Goal: Task Accomplishment & Management: Use online tool/utility

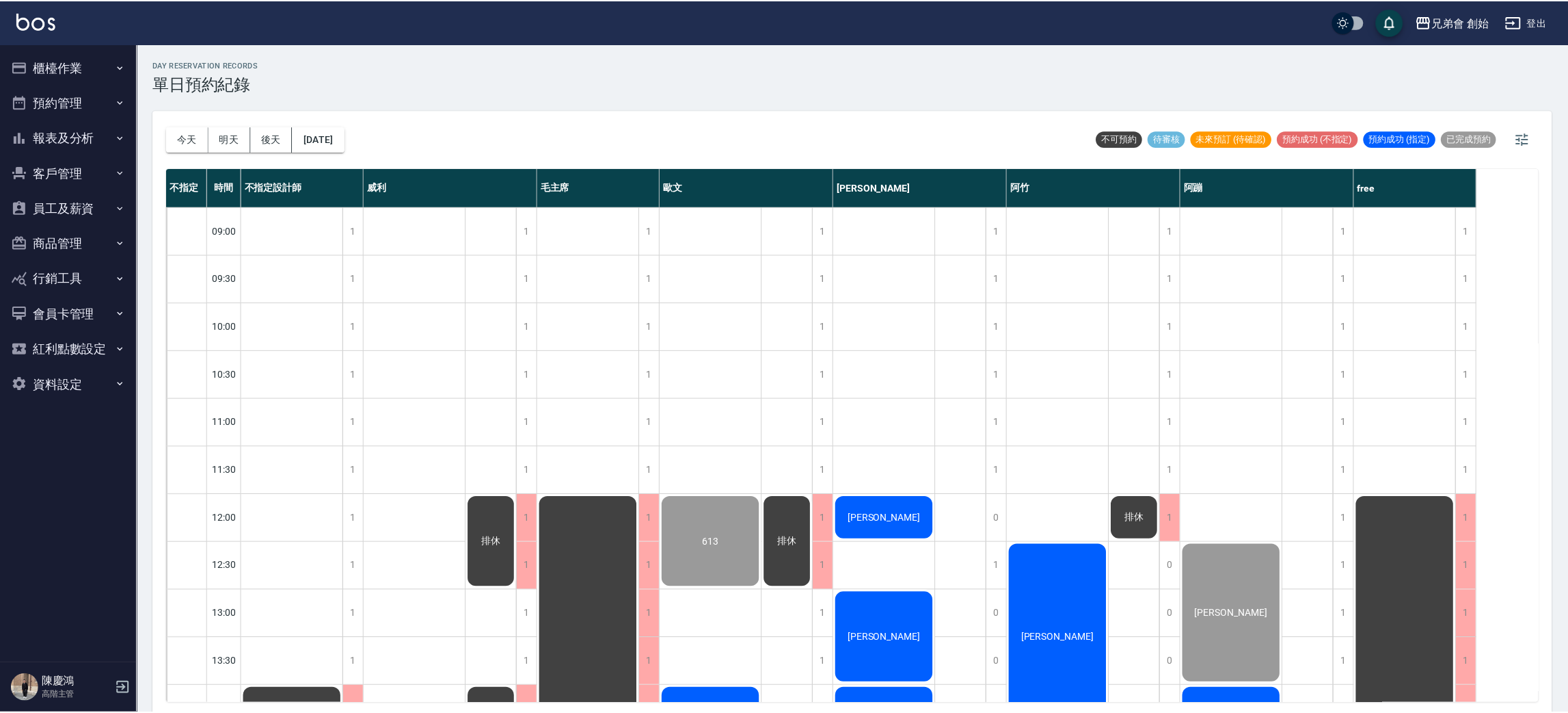
scroll to position [189, 0]
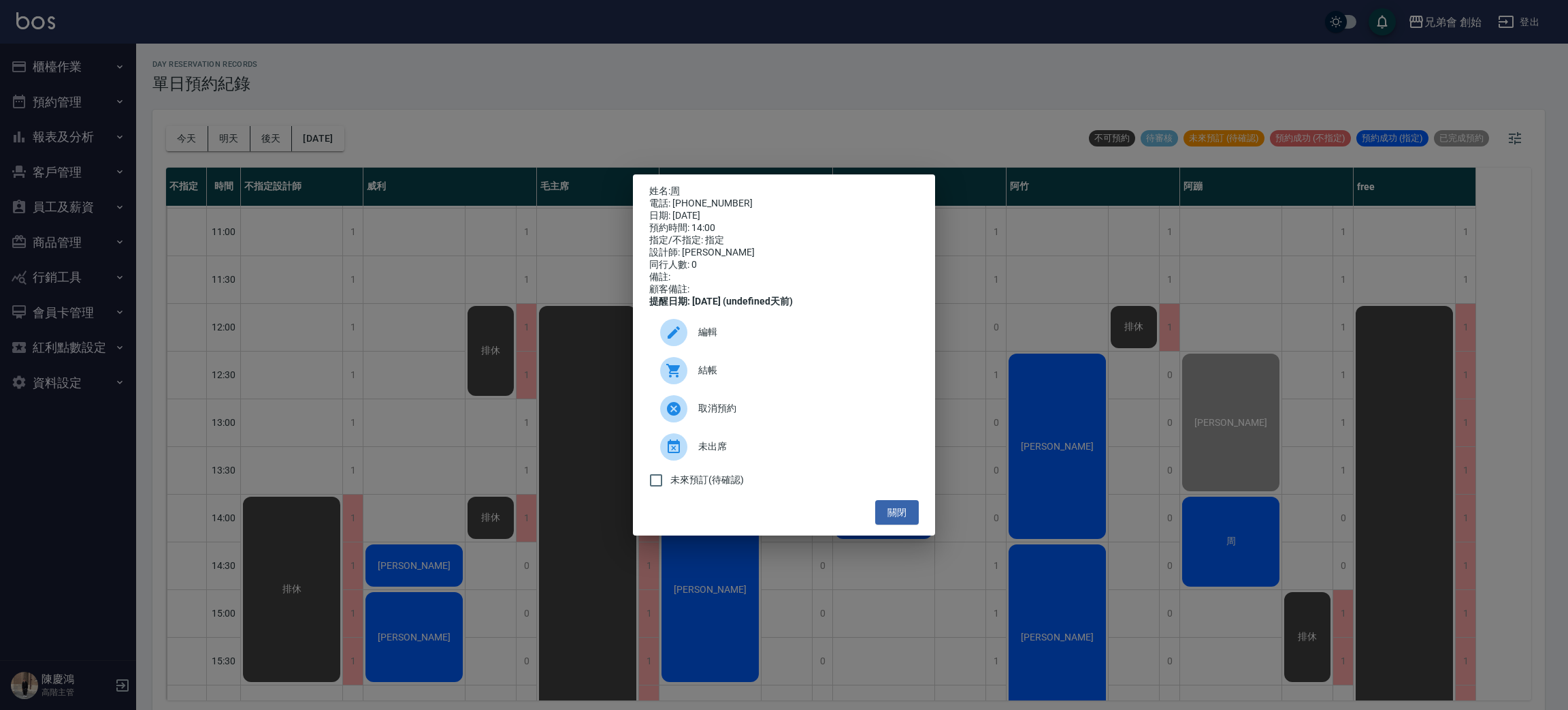
click at [803, 389] on div "結帳" at bounding box center [784, 370] width 269 height 38
click at [450, 68] on div "姓名: 周 電話: 0933004124 日期: 2025/10/14 預約時間: 14:00 指定/不指定: 指定 設計師: 阿蹦 同行人數: 0 備註: …" at bounding box center [784, 355] width 1568 height 710
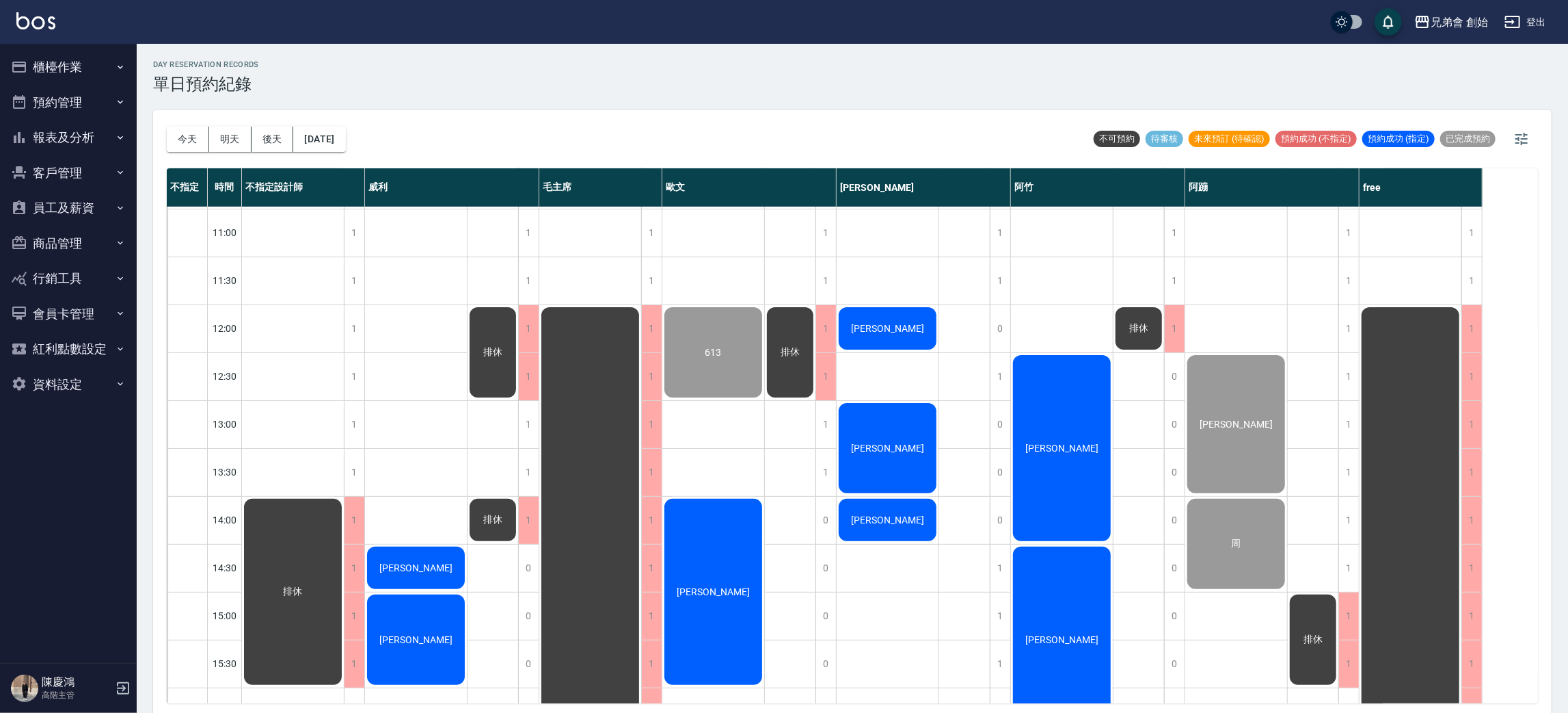
click at [419, 566] on span "劉邦榆" at bounding box center [416, 567] width 78 height 11
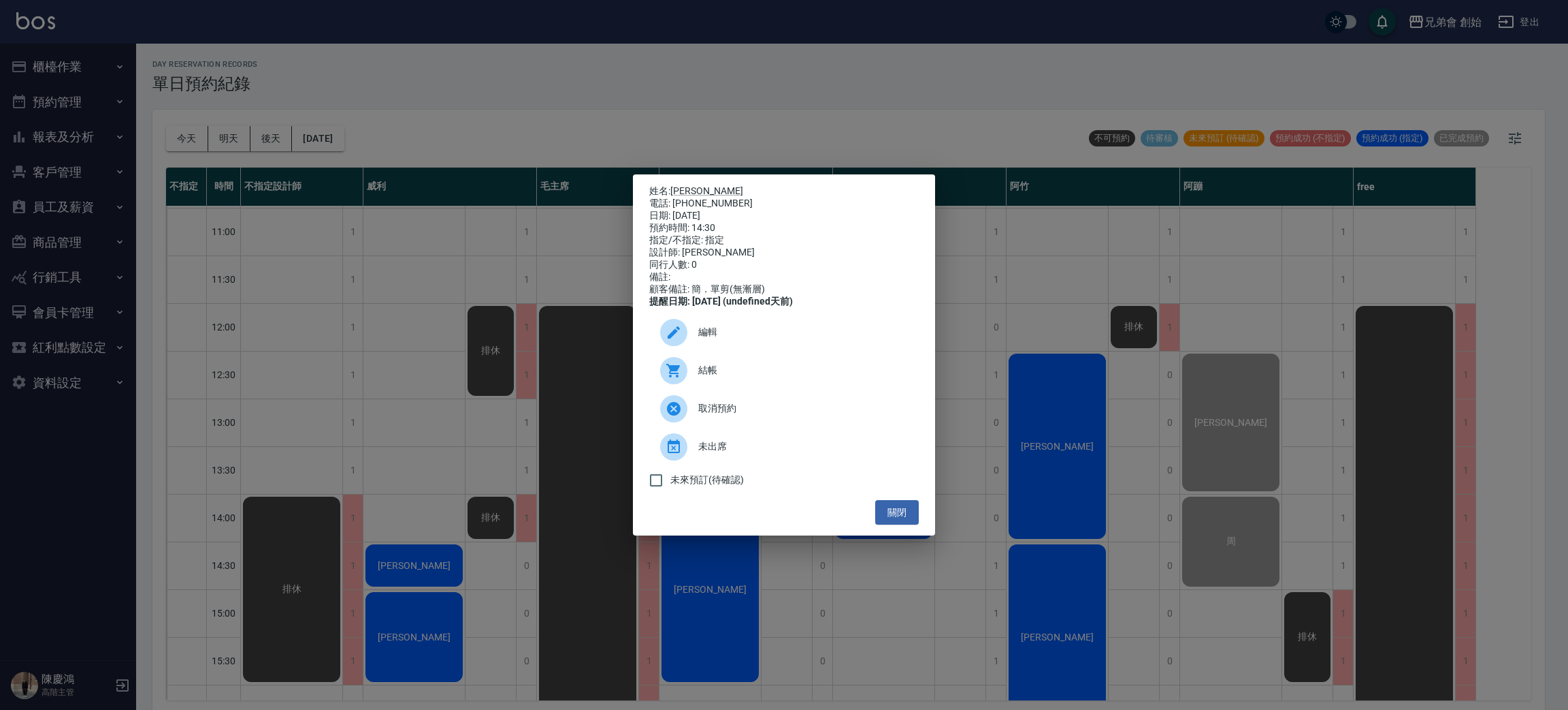
click at [688, 186] on p "姓名: 劉邦榆" at bounding box center [784, 191] width 269 height 12
click at [685, 186] on link "劉邦榆" at bounding box center [707, 190] width 73 height 10
drag, startPoint x: 354, startPoint y: 94, endPoint x: 360, endPoint y: 97, distance: 6.7
click at [360, 97] on div "姓名: 劉邦榆 電話: 0928752649 日期: 2025/10/14 預約時間: 14:30 指定/不指定: 指定 設計師: 威利 同行人數: 0 備註…" at bounding box center [784, 355] width 1568 height 710
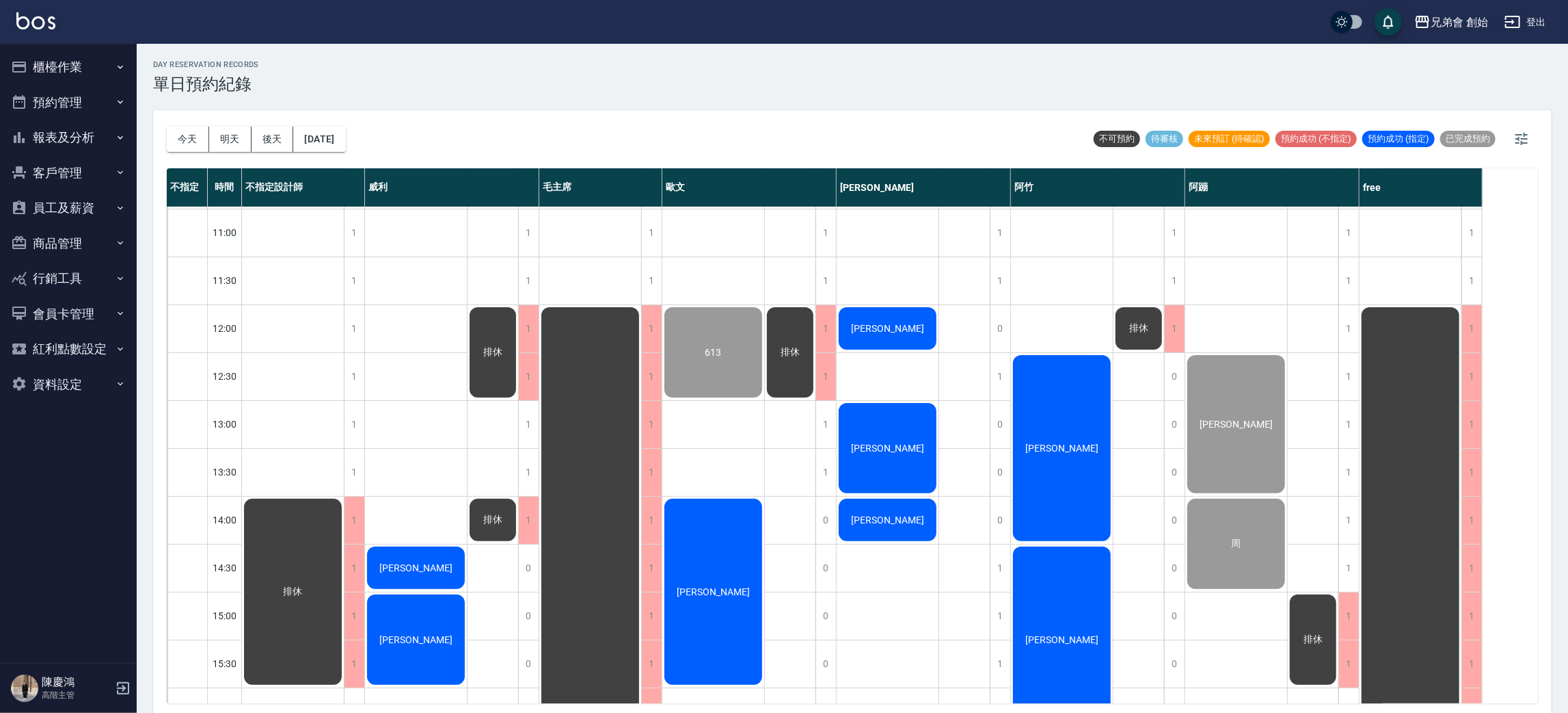
scroll to position [395, 0]
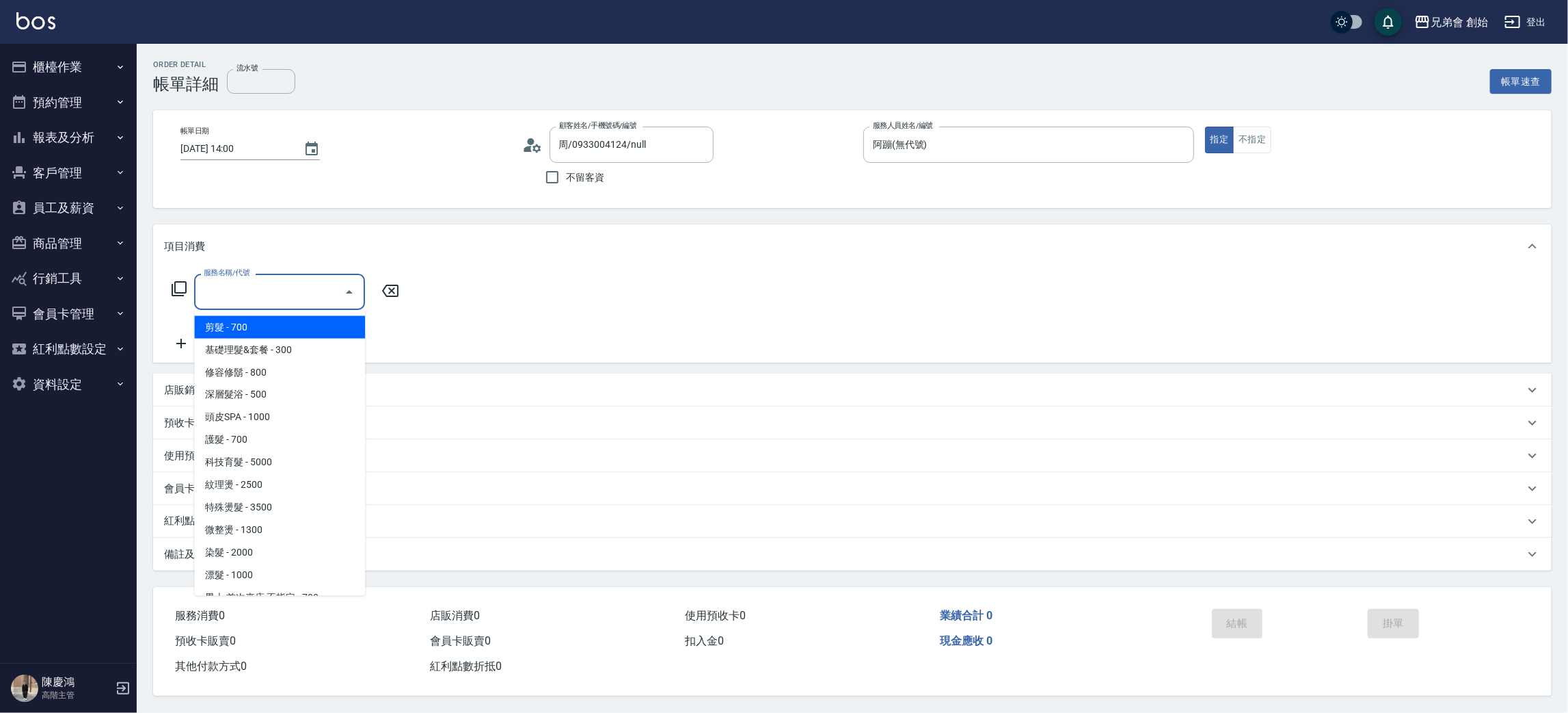
click at [272, 306] on div "服務名稱/代號" at bounding box center [279, 292] width 171 height 36
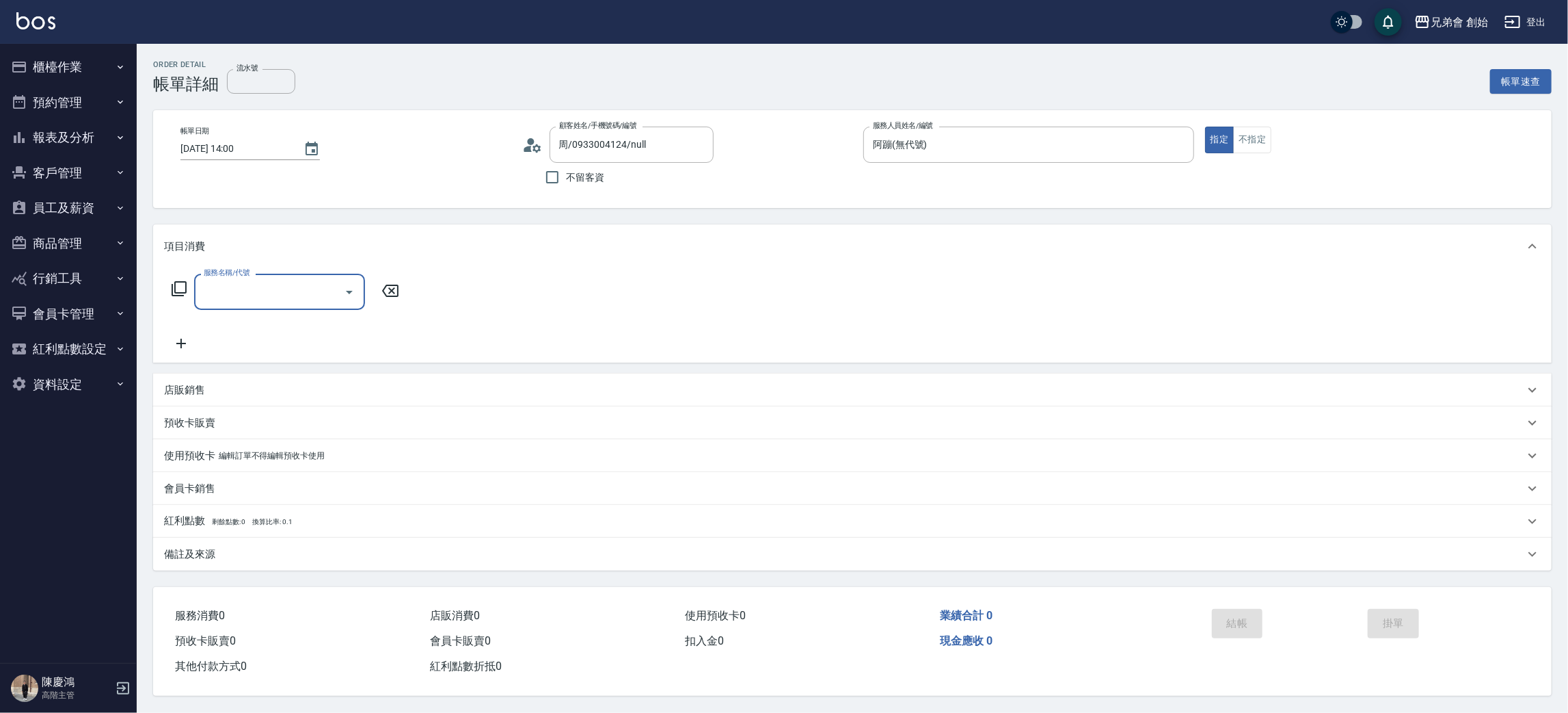
click at [287, 287] on input "服務名稱/代號" at bounding box center [269, 292] width 139 height 24
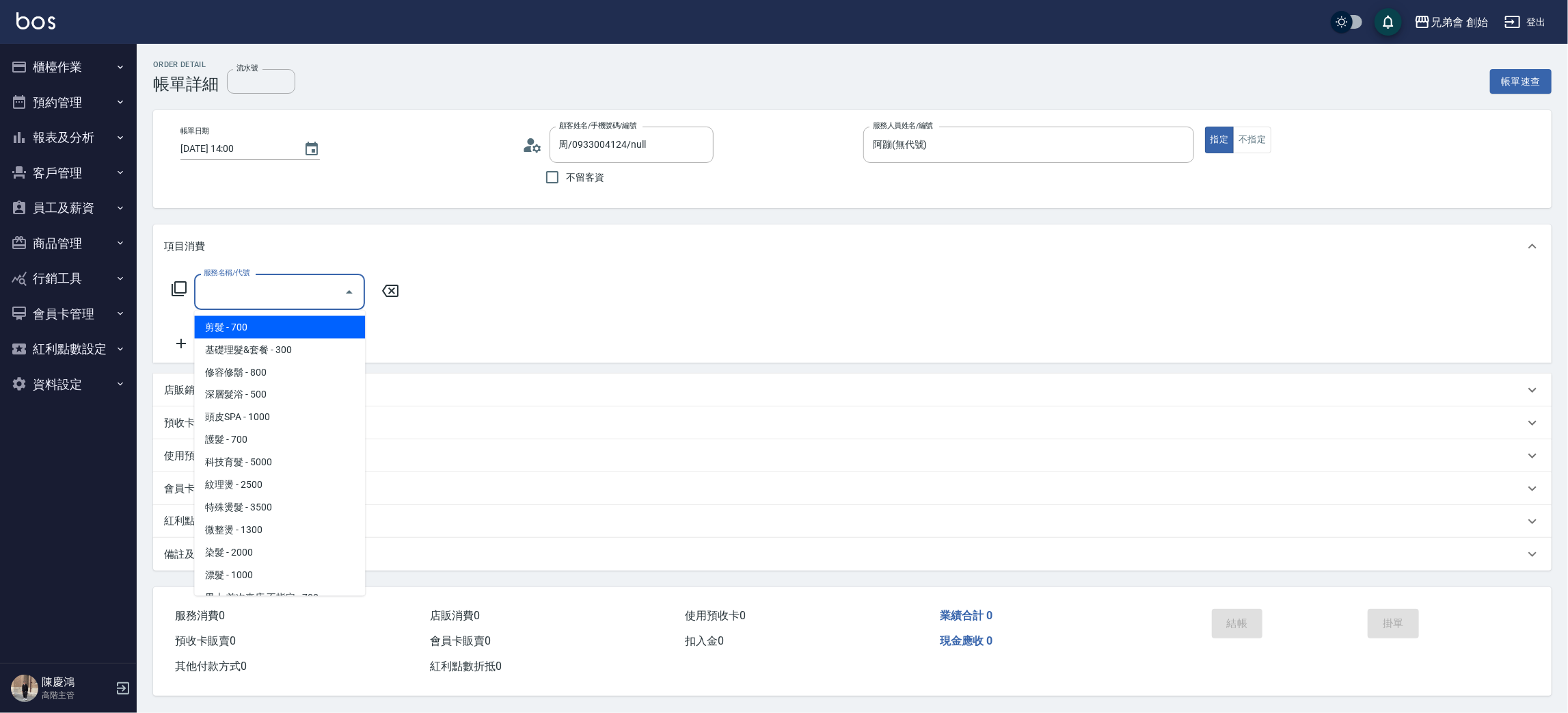
click at [284, 321] on span "剪髮 - 700" at bounding box center [279, 328] width 171 height 23
type input "剪髮(A01)"
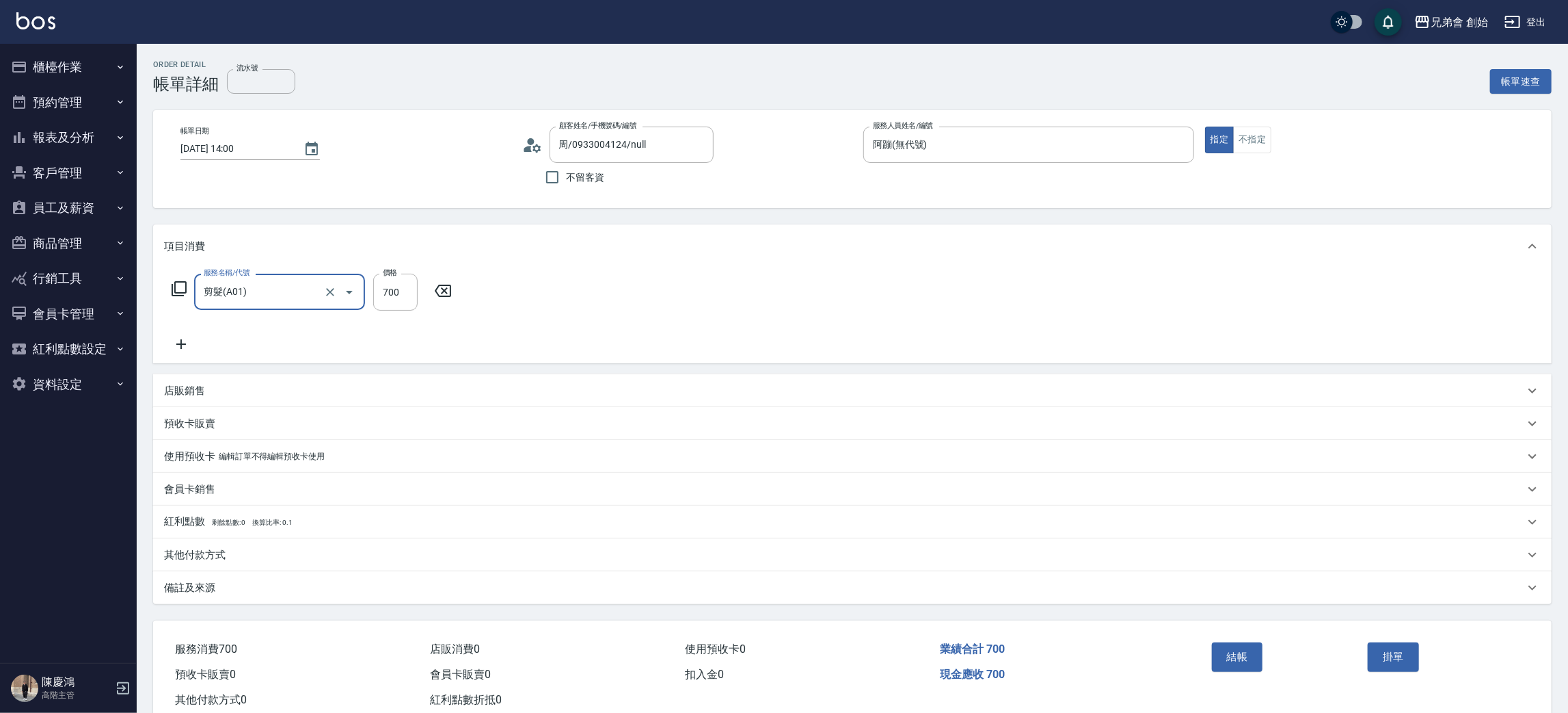
scroll to position [35, 0]
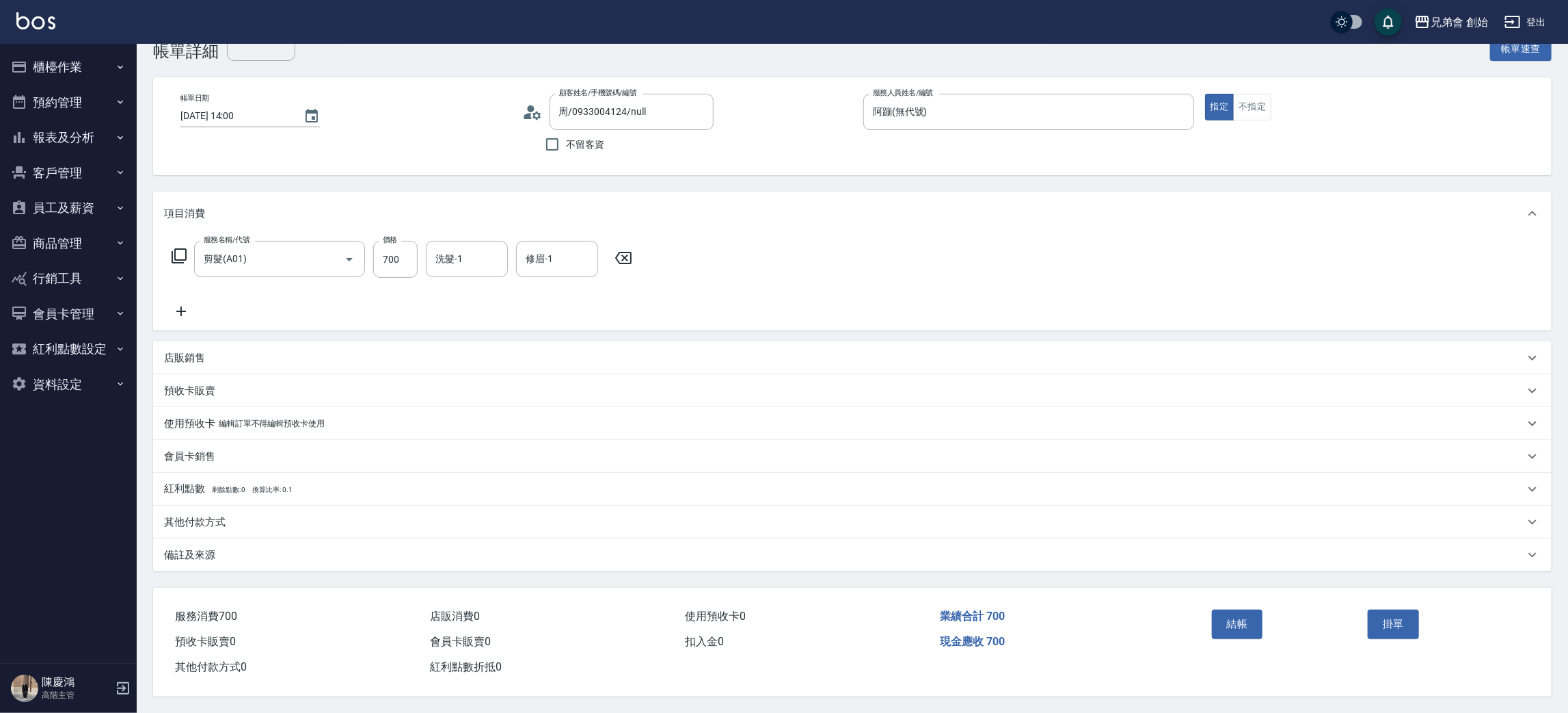
drag, startPoint x: 225, startPoint y: 524, endPoint x: 231, endPoint y: 528, distance: 7.2
click at [225, 524] on p "其他付款方式" at bounding box center [195, 522] width 61 height 14
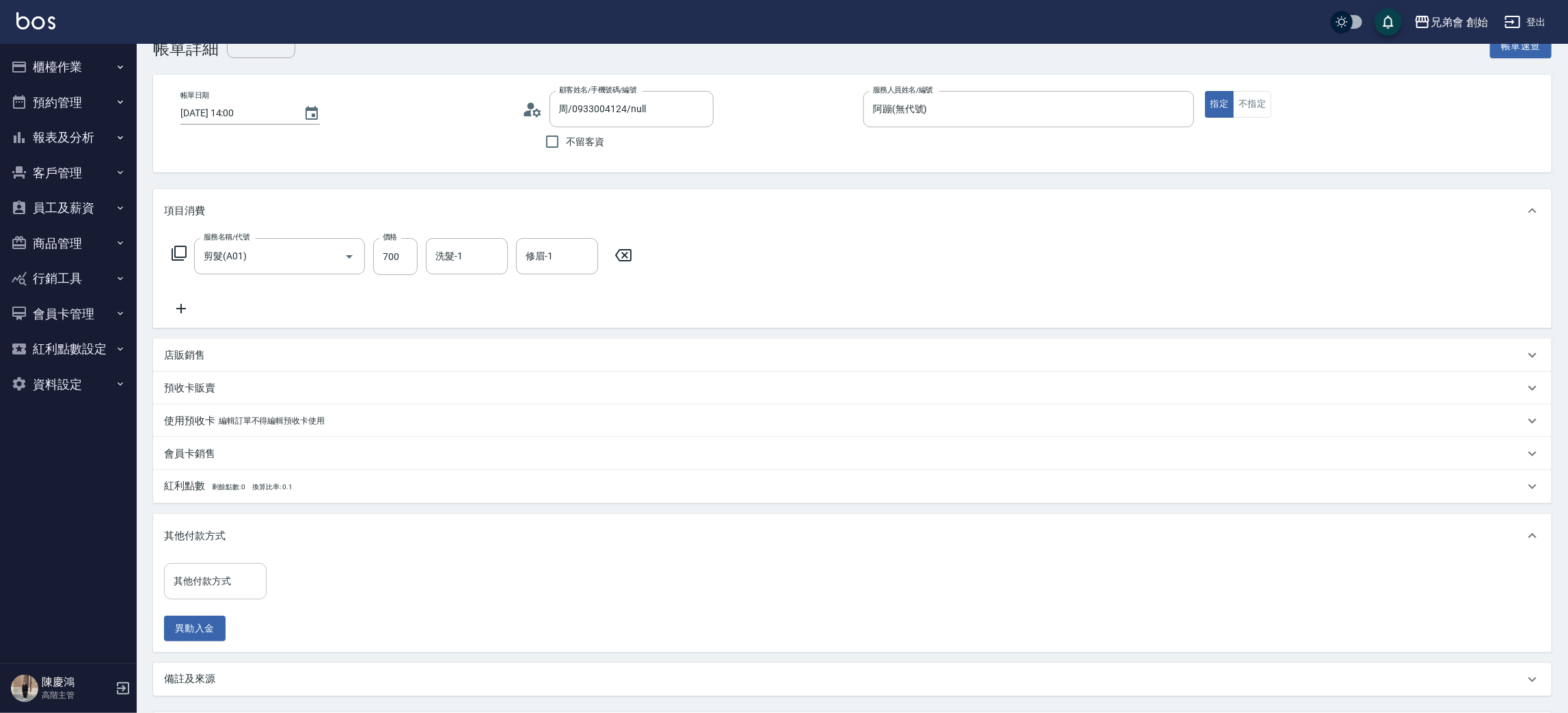
drag, startPoint x: 239, startPoint y: 575, endPoint x: 239, endPoint y: 566, distance: 9.0
click at [237, 566] on div "其他付款方式" at bounding box center [215, 581] width 102 height 36
drag, startPoint x: 248, startPoint y: 609, endPoint x: 243, endPoint y: 570, distance: 39.3
click at [246, 578] on div "其他付款方式 其他付款方式 異動入金" at bounding box center [220, 602] width 111 height 78
drag, startPoint x: 246, startPoint y: 566, endPoint x: 246, endPoint y: 585, distance: 19.0
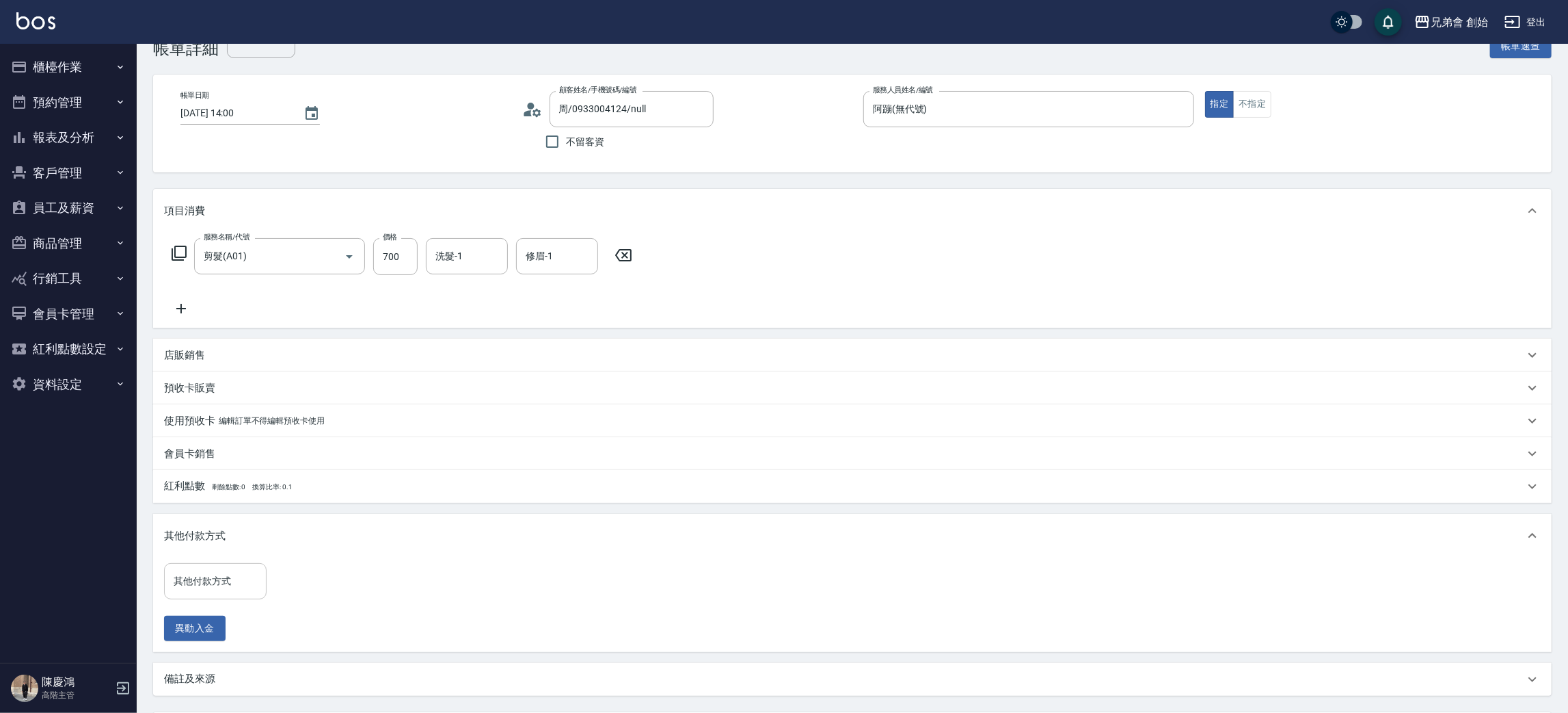
click at [246, 573] on div "其他付款方式" at bounding box center [215, 581] width 102 height 36
click at [227, 631] on span "轉帳" at bounding box center [215, 639] width 102 height 23
type input "轉帳"
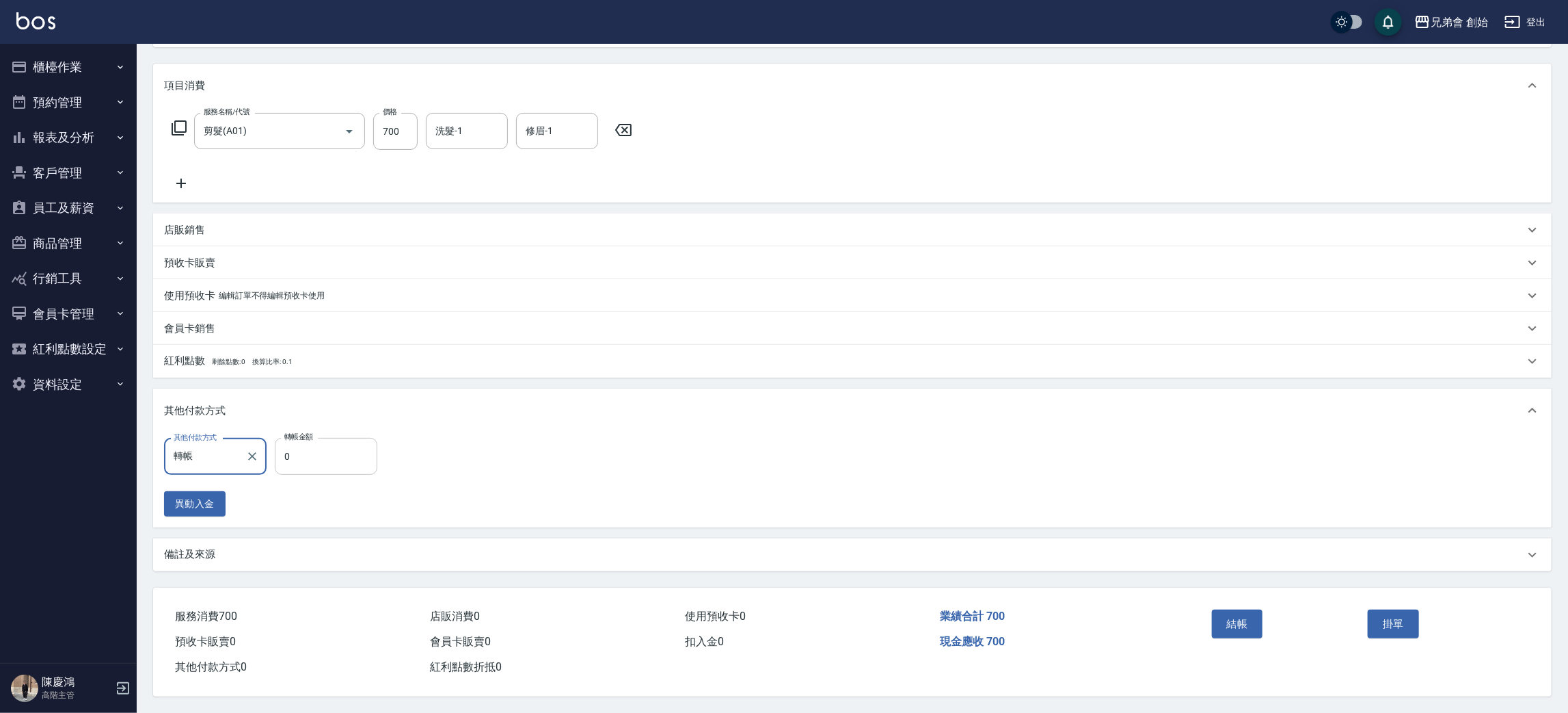
click at [352, 439] on input "0" at bounding box center [326, 456] width 102 height 37
type input "700"
click at [1246, 626] on button "結帳" at bounding box center [1238, 624] width 52 height 29
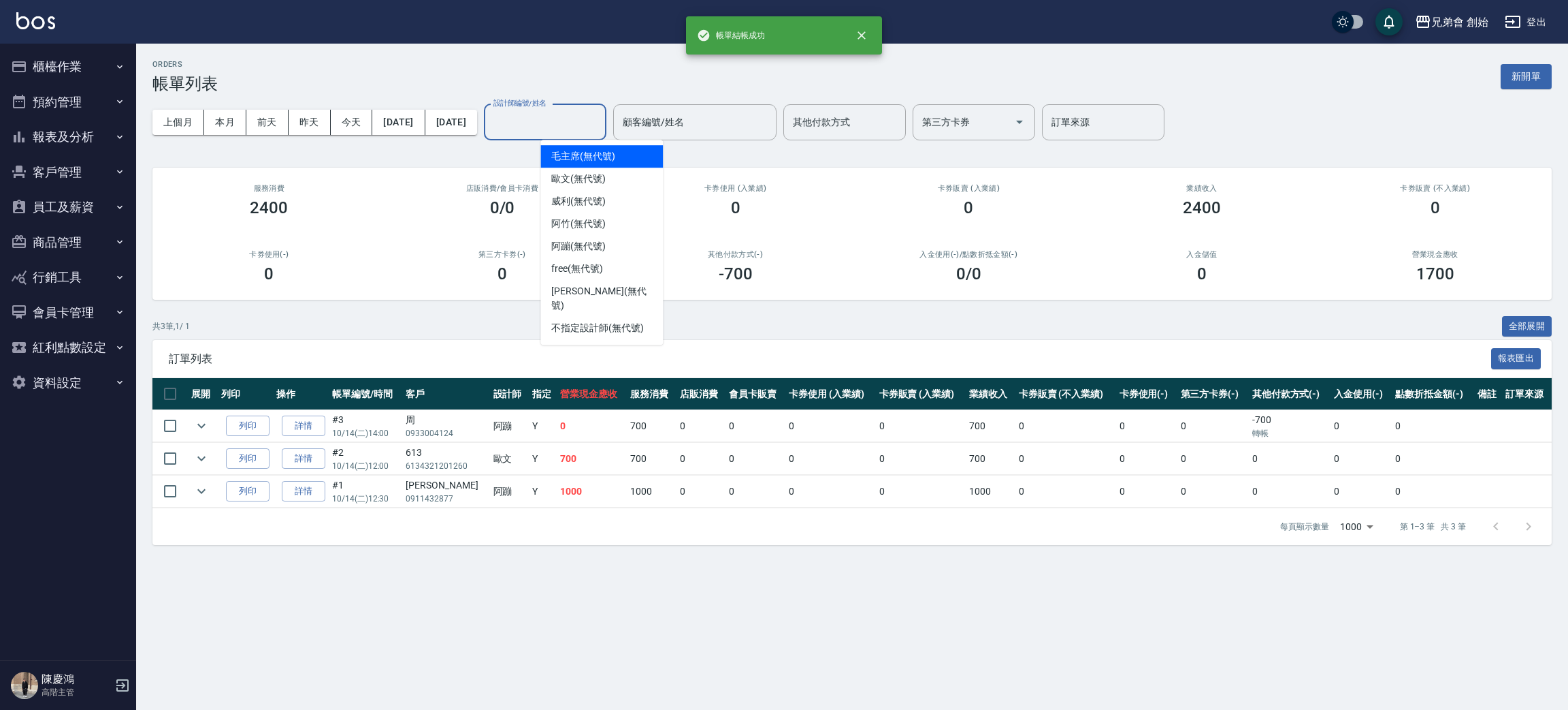
click at [600, 127] on input "設計師編號/姓名" at bounding box center [545, 122] width 110 height 24
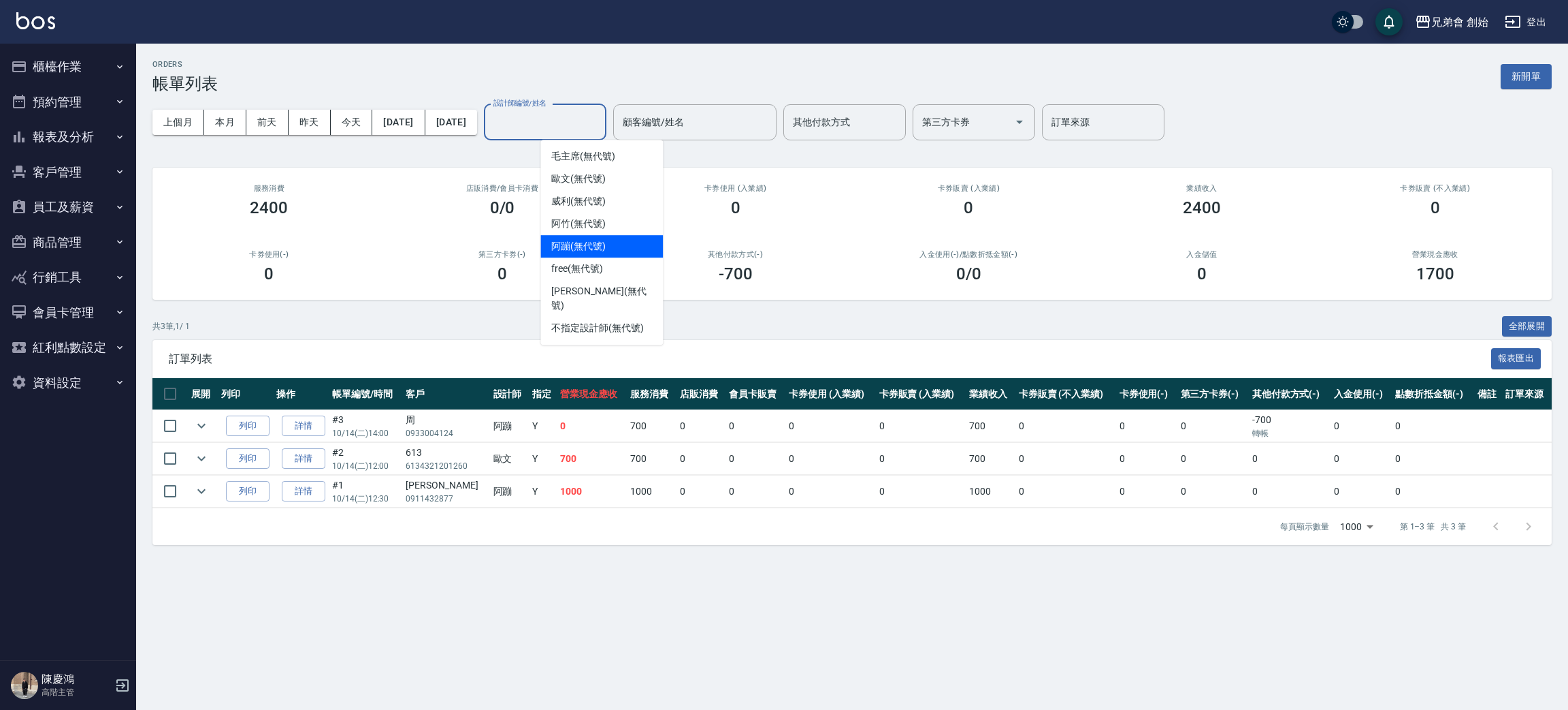
click at [599, 240] on span "阿蹦 (無代號)" at bounding box center [578, 246] width 54 height 14
type input "阿蹦(無代號)"
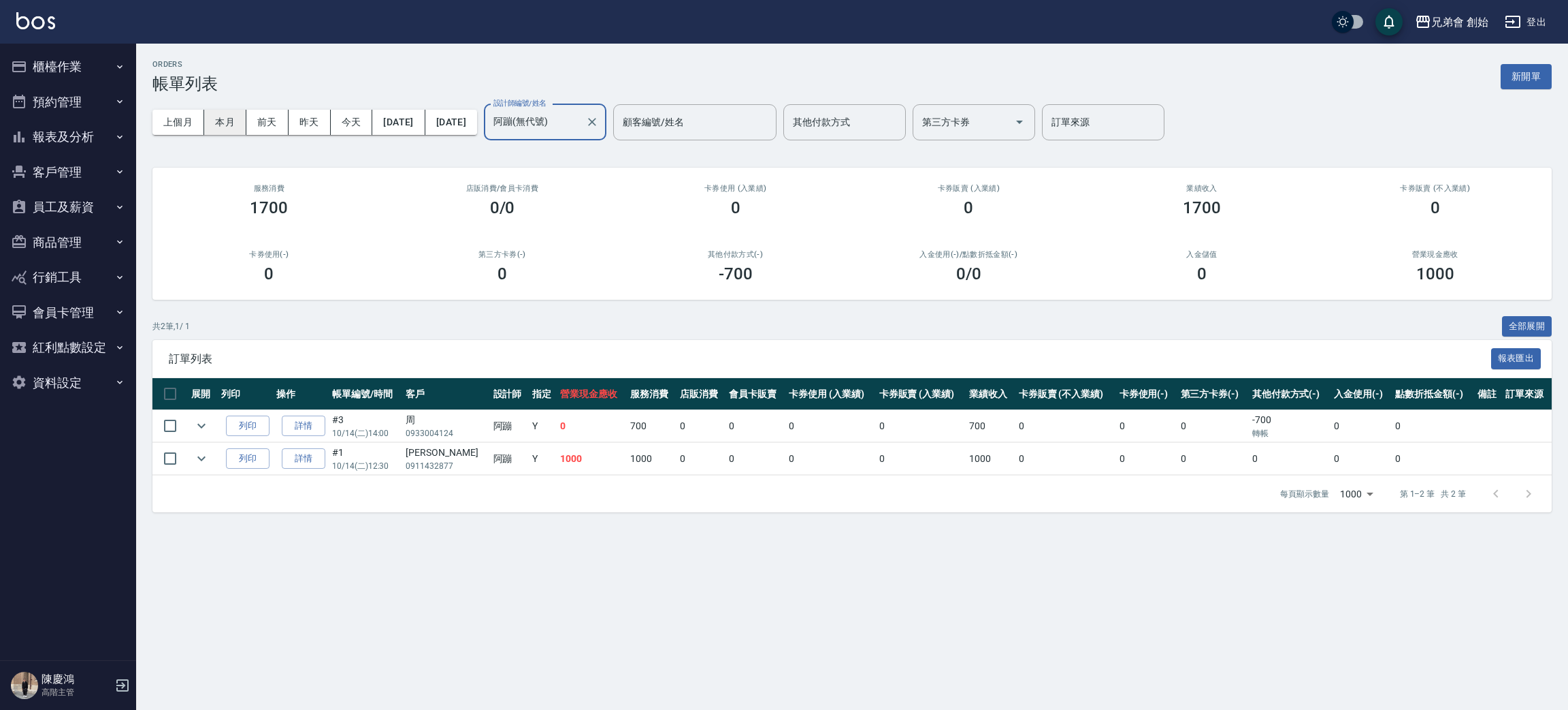
click at [226, 109] on button "本月" at bounding box center [225, 122] width 42 height 25
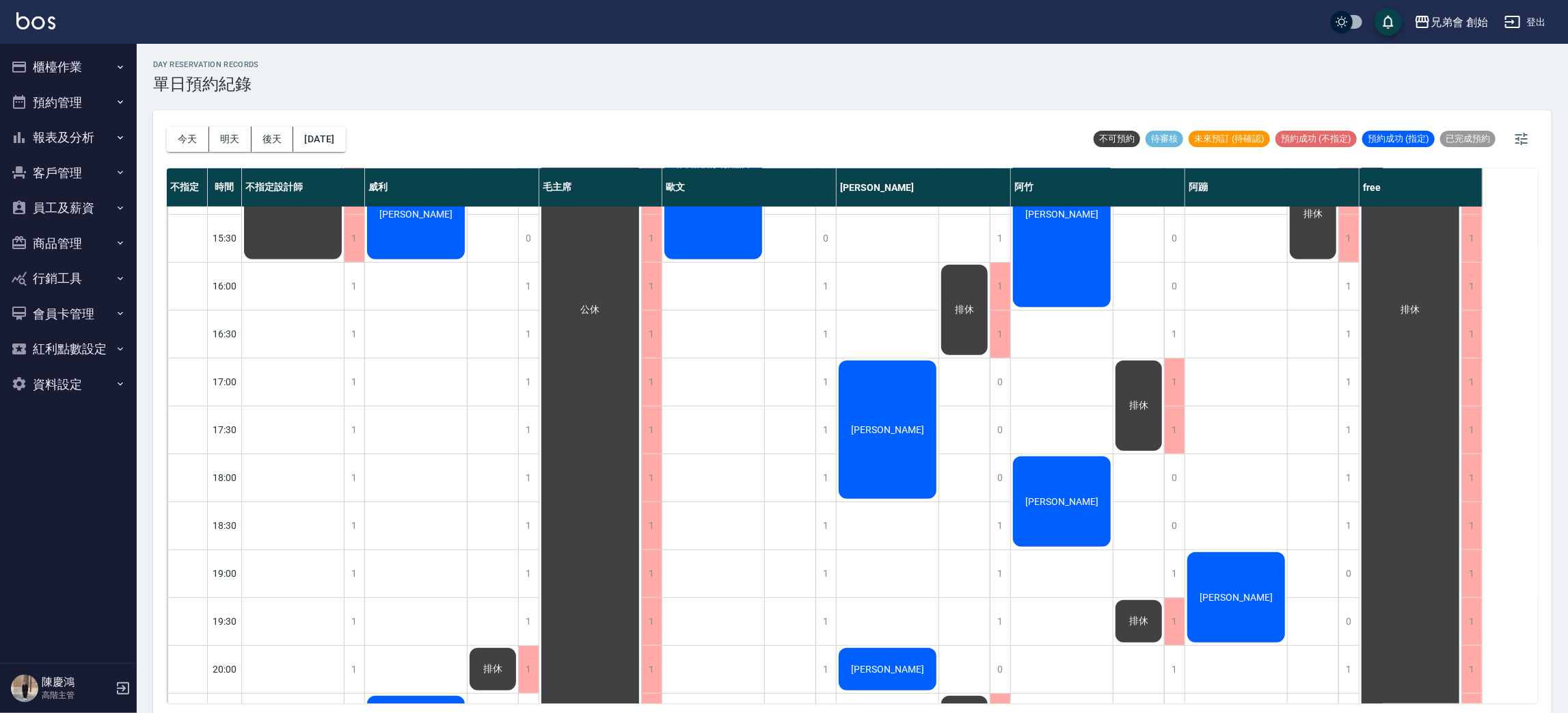
scroll to position [307, 0]
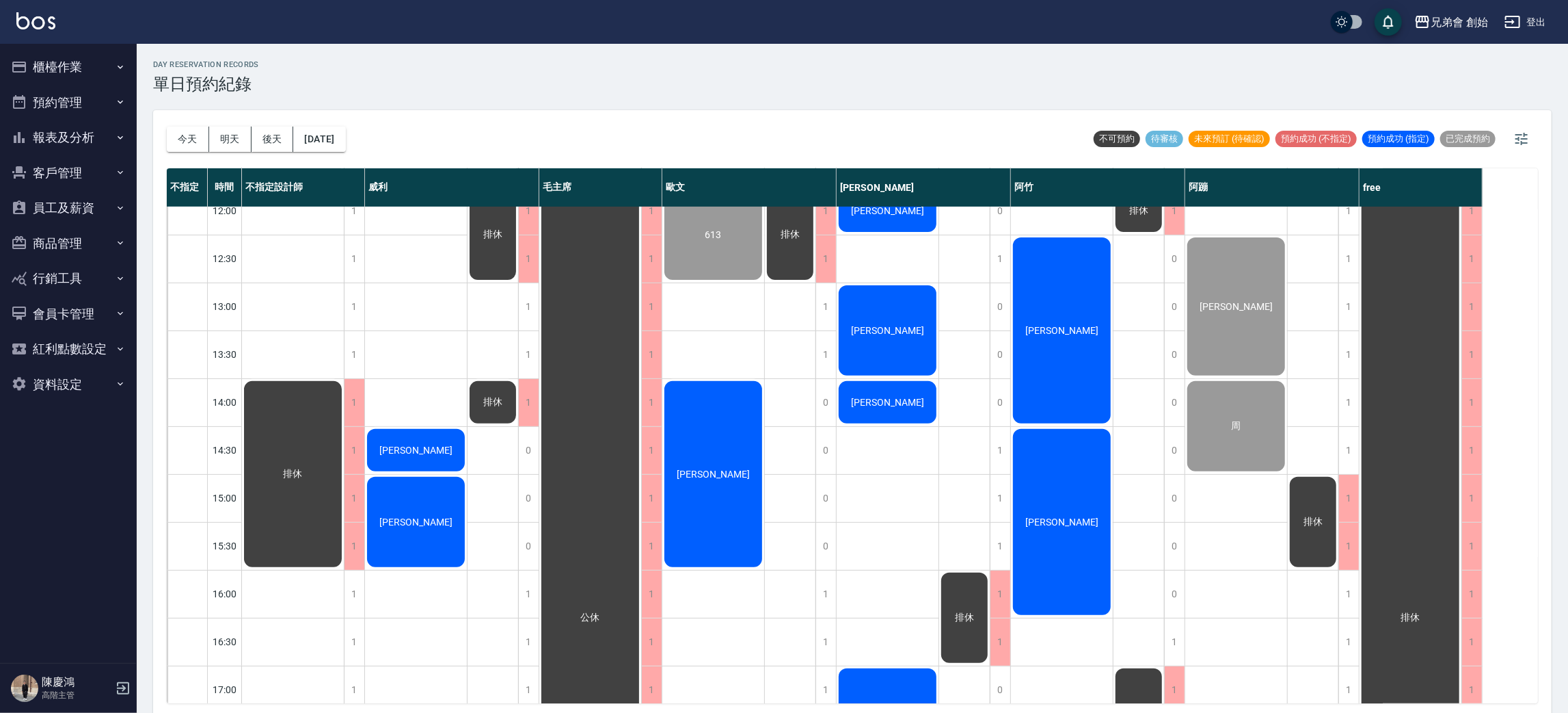
click at [727, 475] on span "[PERSON_NAME]" at bounding box center [713, 473] width 78 height 11
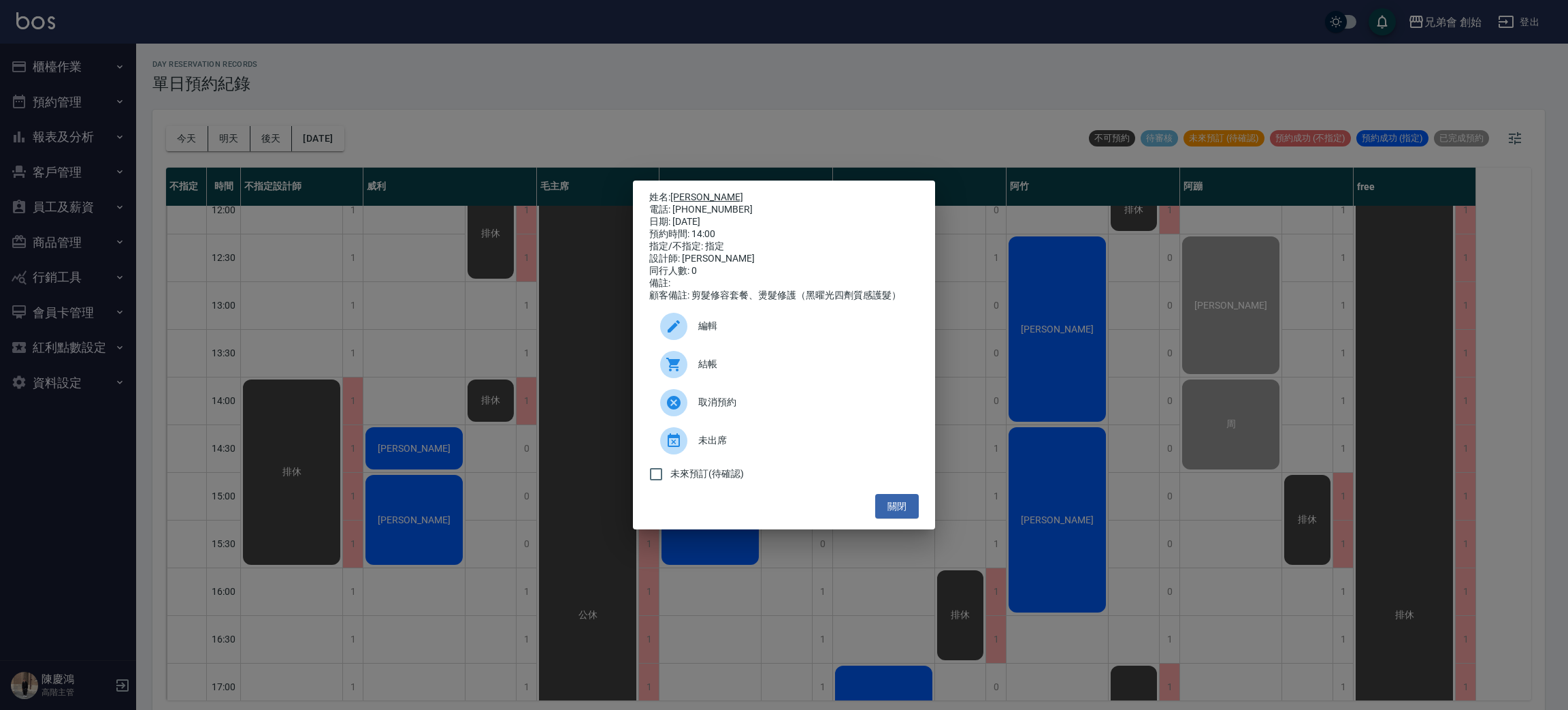
click at [687, 191] on link "[PERSON_NAME]" at bounding box center [707, 196] width 73 height 10
drag, startPoint x: 644, startPoint y: 56, endPoint x: 592, endPoint y: 370, distance: 318.3
click at [645, 59] on div "姓名: 范植鏵 電話: 0975259153 日期: 2025/10/14 預約時間: 14:00 指定/不指定: 指定 設計師: 歐文 同行人數: 0 備註…" at bounding box center [784, 355] width 1568 height 710
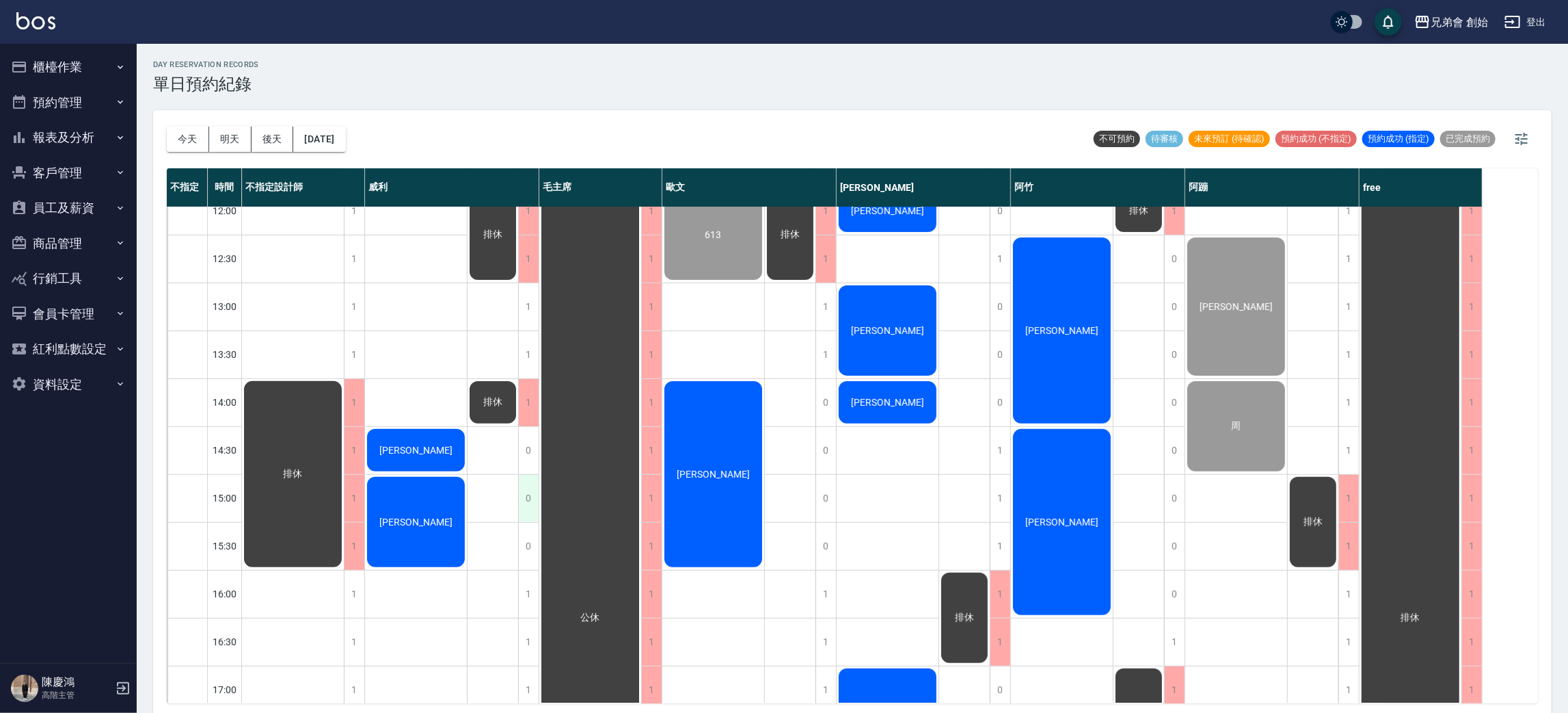
scroll to position [410, 0]
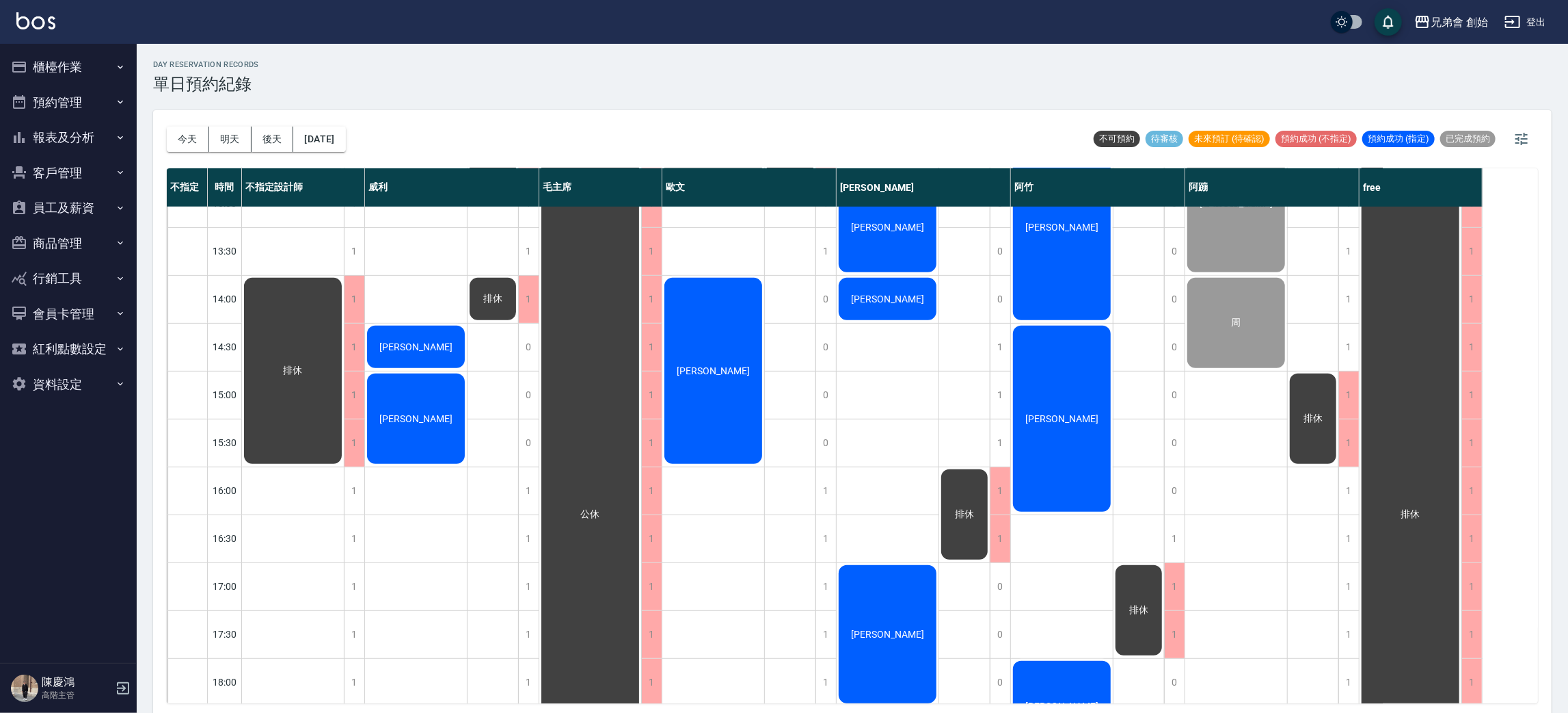
click at [462, 531] on div "劉邦榆 張帛鴻 江皓" at bounding box center [416, 490] width 102 height 1388
click at [397, 515] on div "劉邦榆 張帛鴻 江皓" at bounding box center [416, 490] width 102 height 1388
click at [477, 508] on div "排休 排休 排休" at bounding box center [493, 490] width 52 height 1388
click at [440, 494] on div "劉邦榆 張帛鴻 江皓" at bounding box center [416, 490] width 102 height 1388
click at [722, 504] on div "613 范植鏵" at bounding box center [713, 490] width 102 height 1388
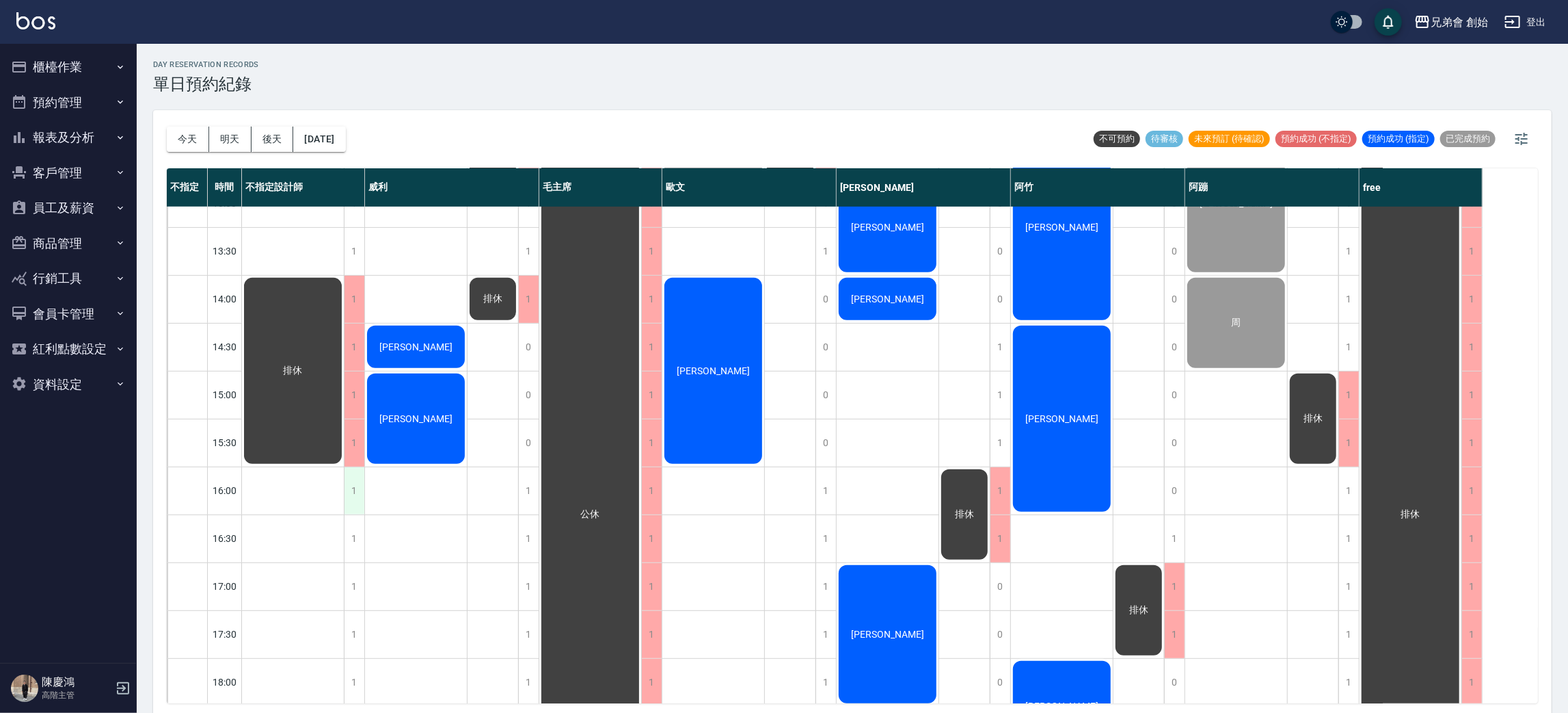
click at [359, 494] on div "1" at bounding box center [354, 490] width 20 height 47
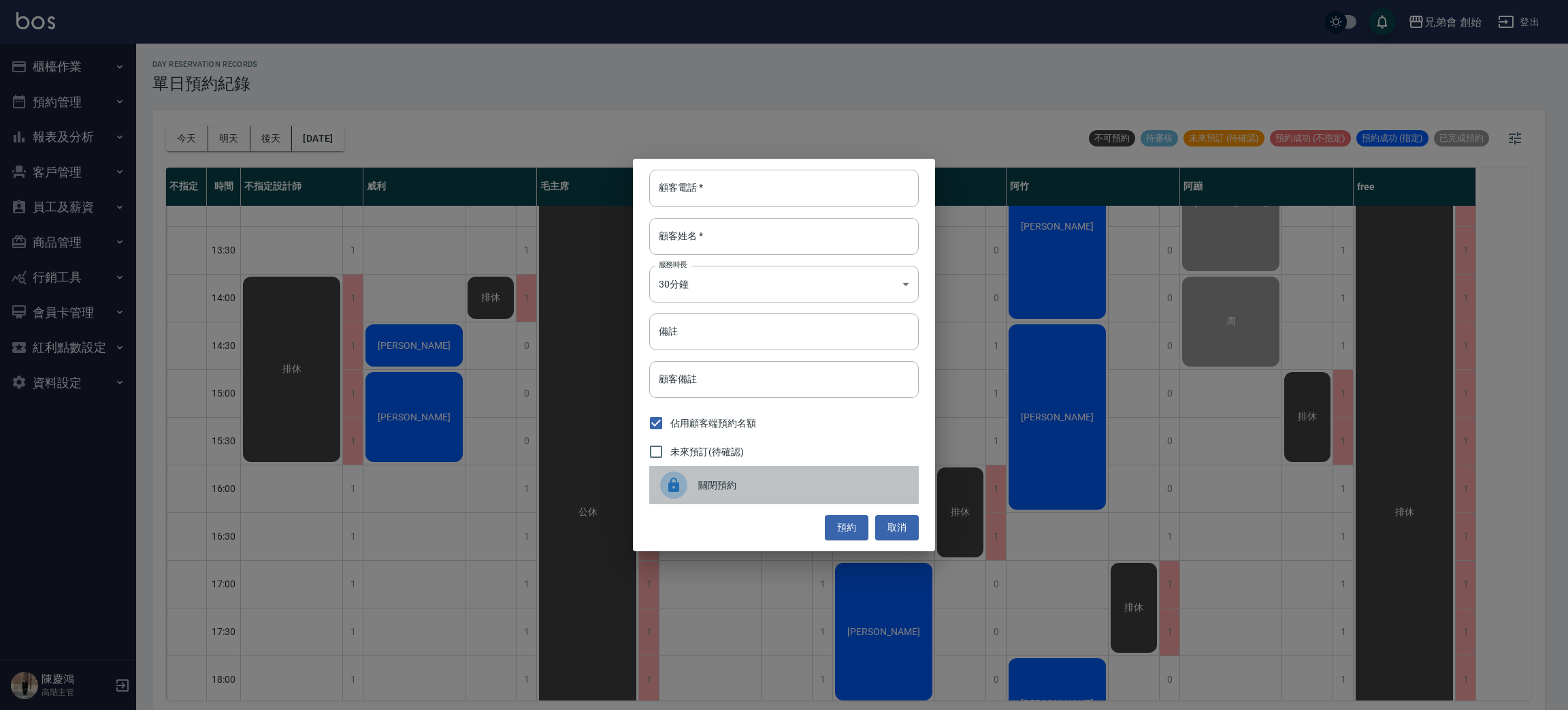
click at [700, 483] on span "關閉預約" at bounding box center [803, 484] width 209 height 14
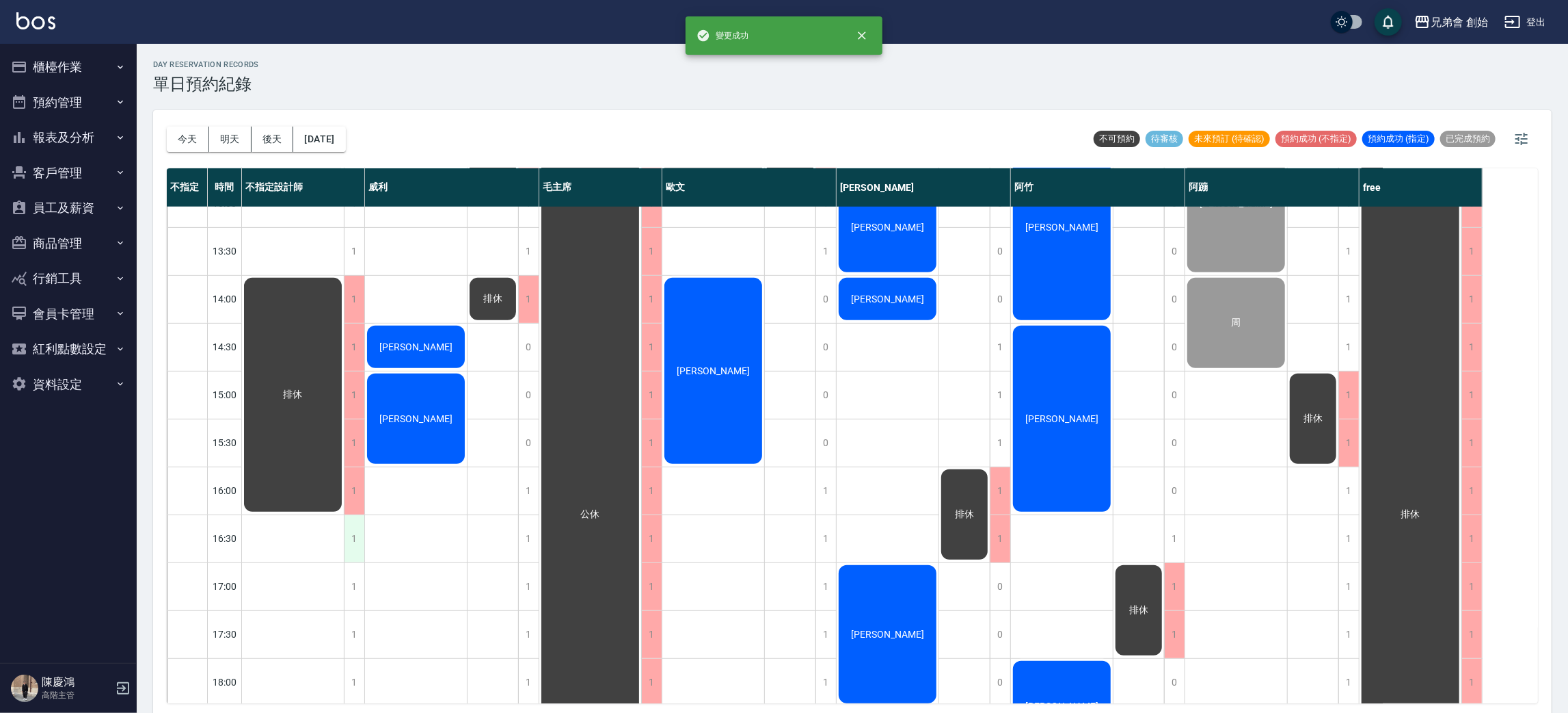
click at [352, 535] on div "1" at bounding box center [354, 538] width 20 height 47
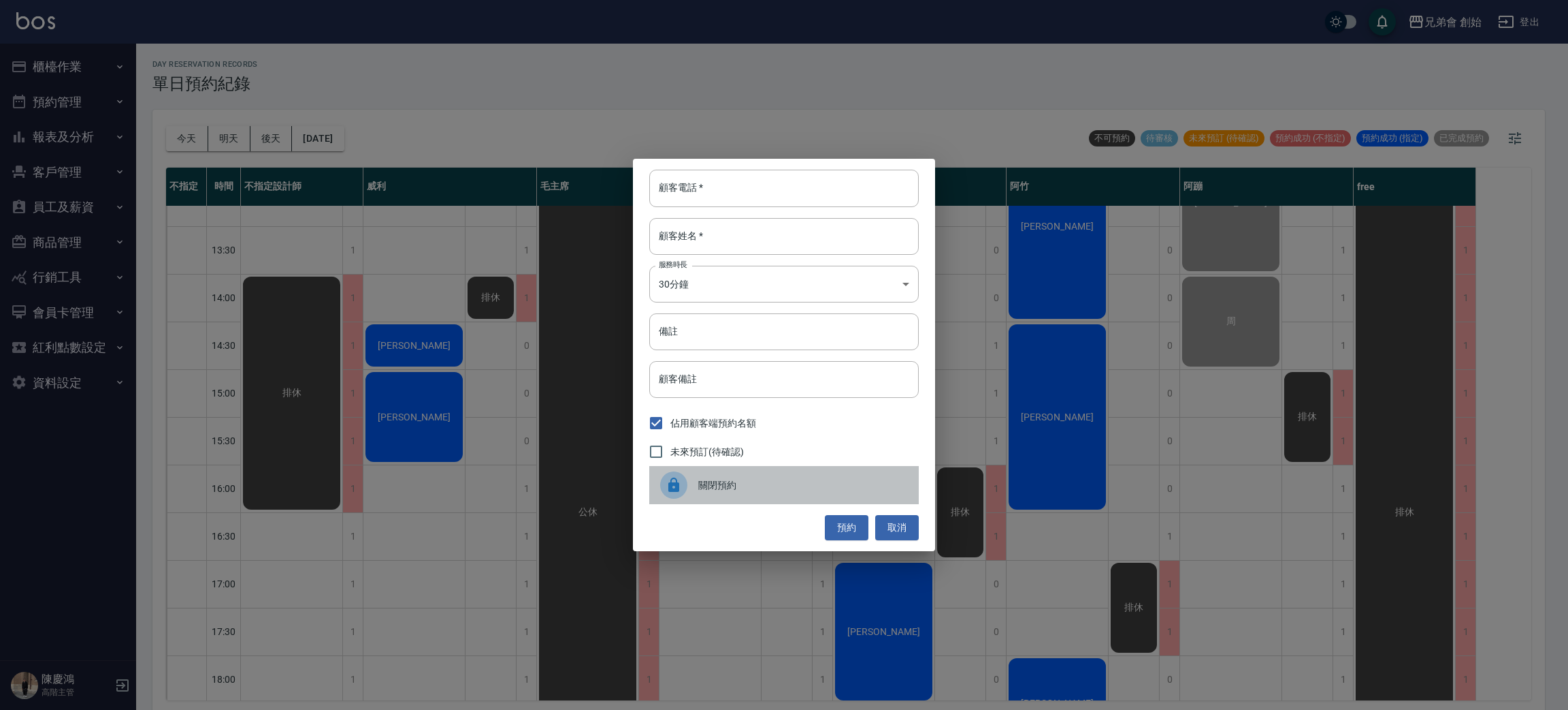
click at [755, 490] on span "關閉預約" at bounding box center [803, 484] width 209 height 14
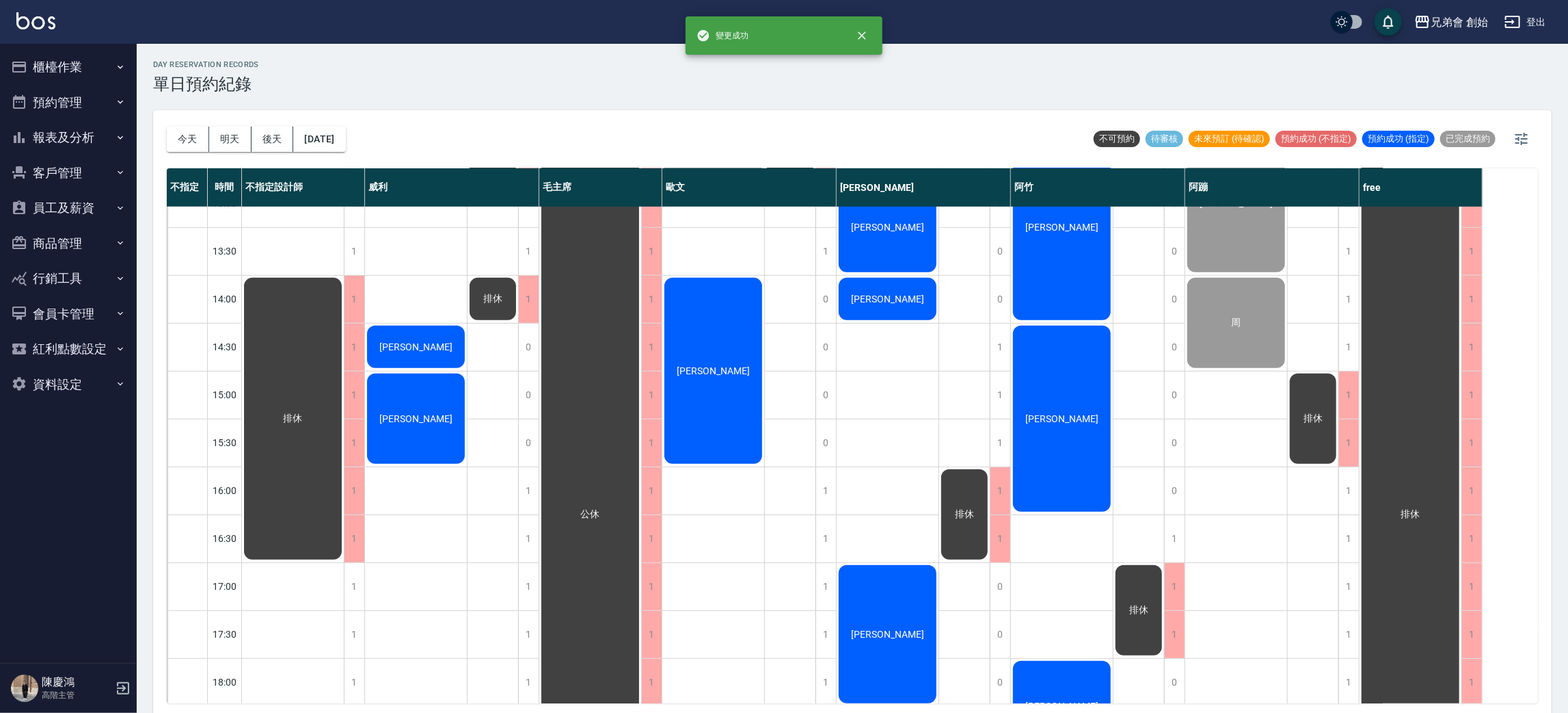
click at [743, 508] on div "613 范植鏵" at bounding box center [713, 490] width 102 height 1388
click at [1263, 494] on div "劉柏廷 周 張昇平" at bounding box center [1236, 490] width 102 height 1388
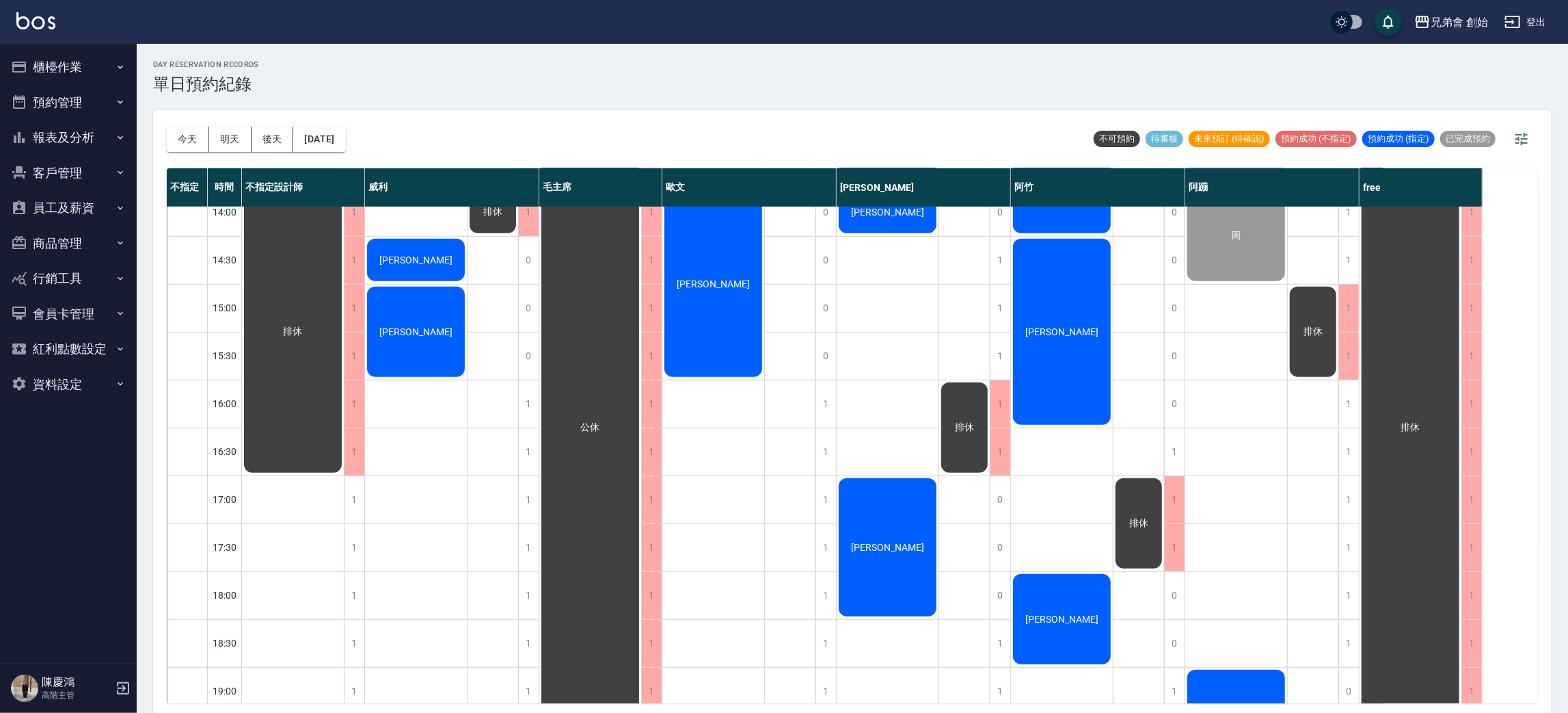
scroll to position [395, 0]
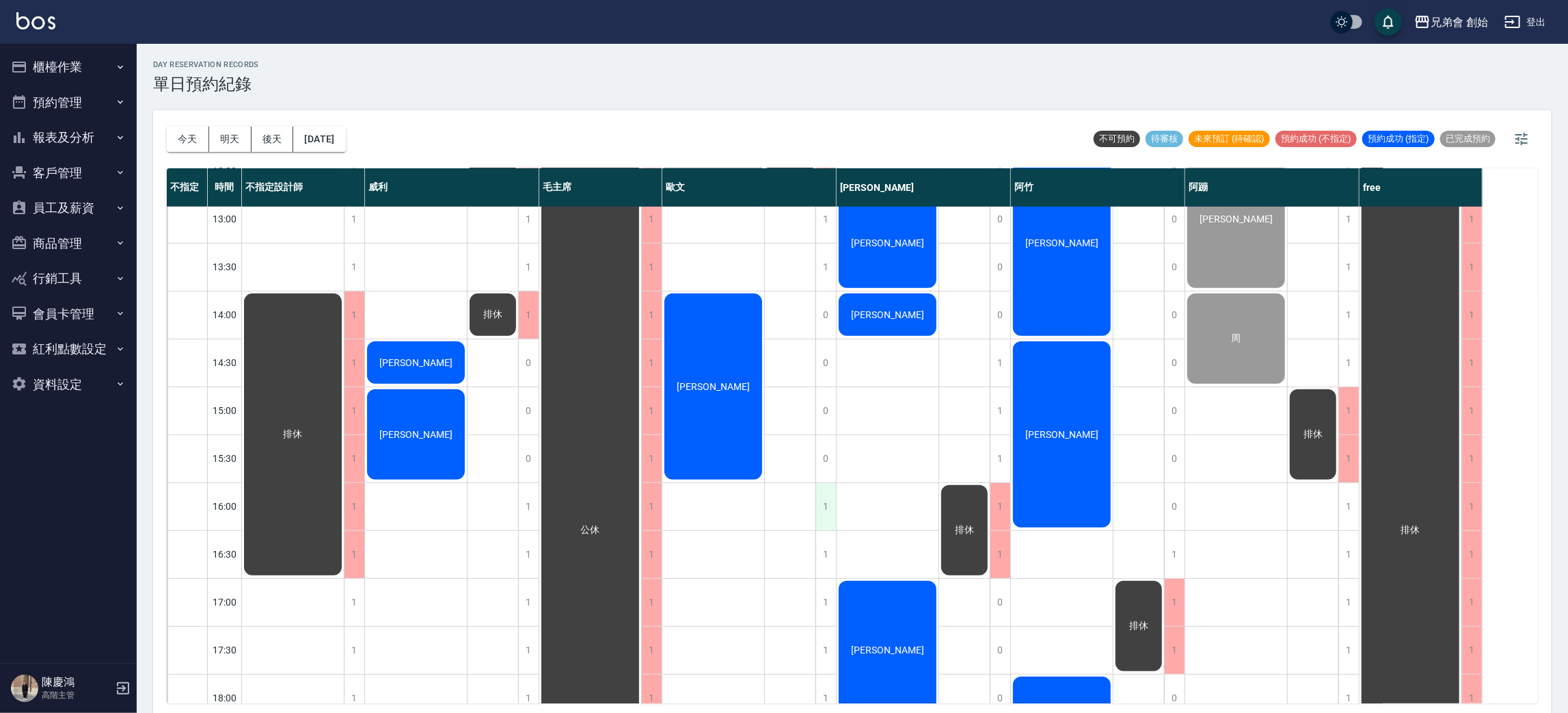
click at [821, 503] on div "1" at bounding box center [826, 506] width 20 height 47
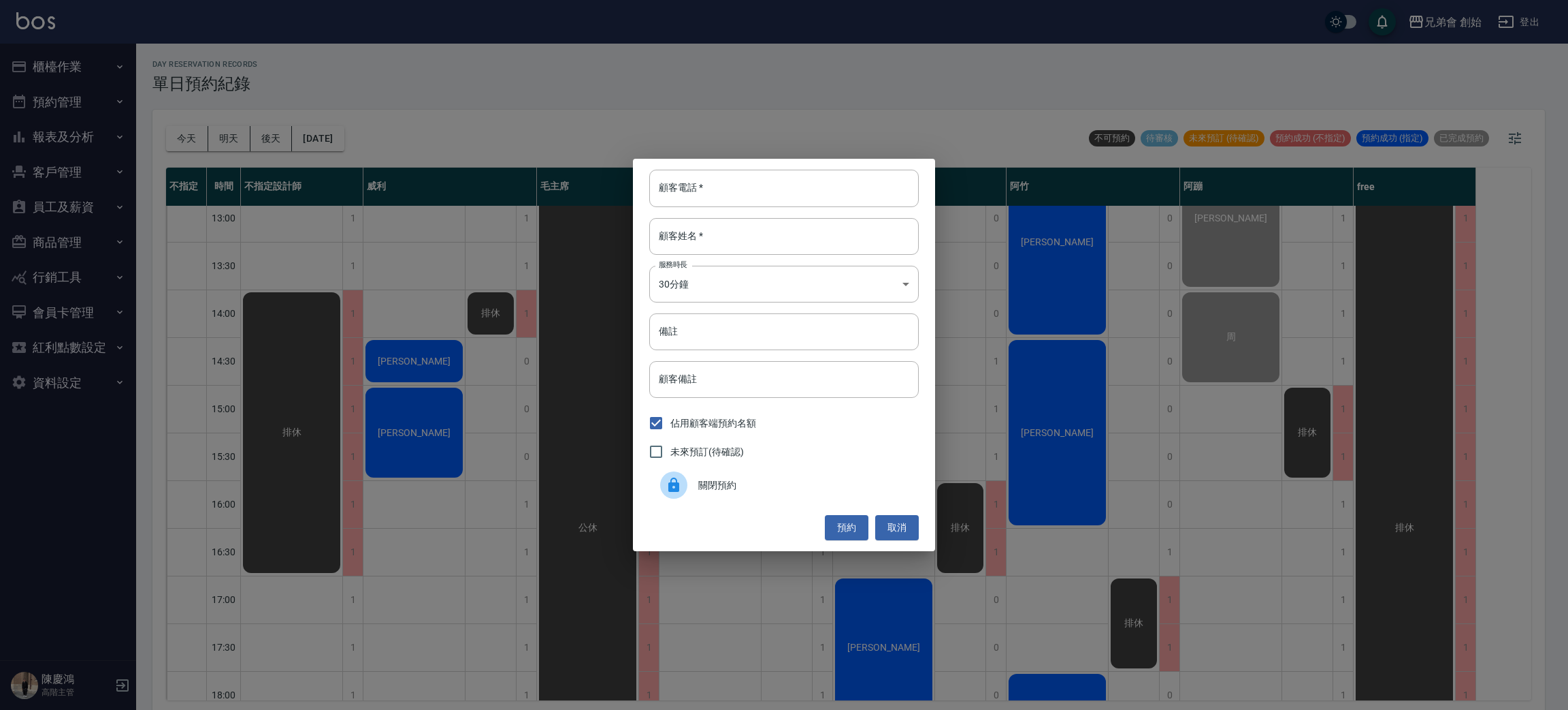
click at [712, 481] on span "關閉預約" at bounding box center [803, 484] width 209 height 14
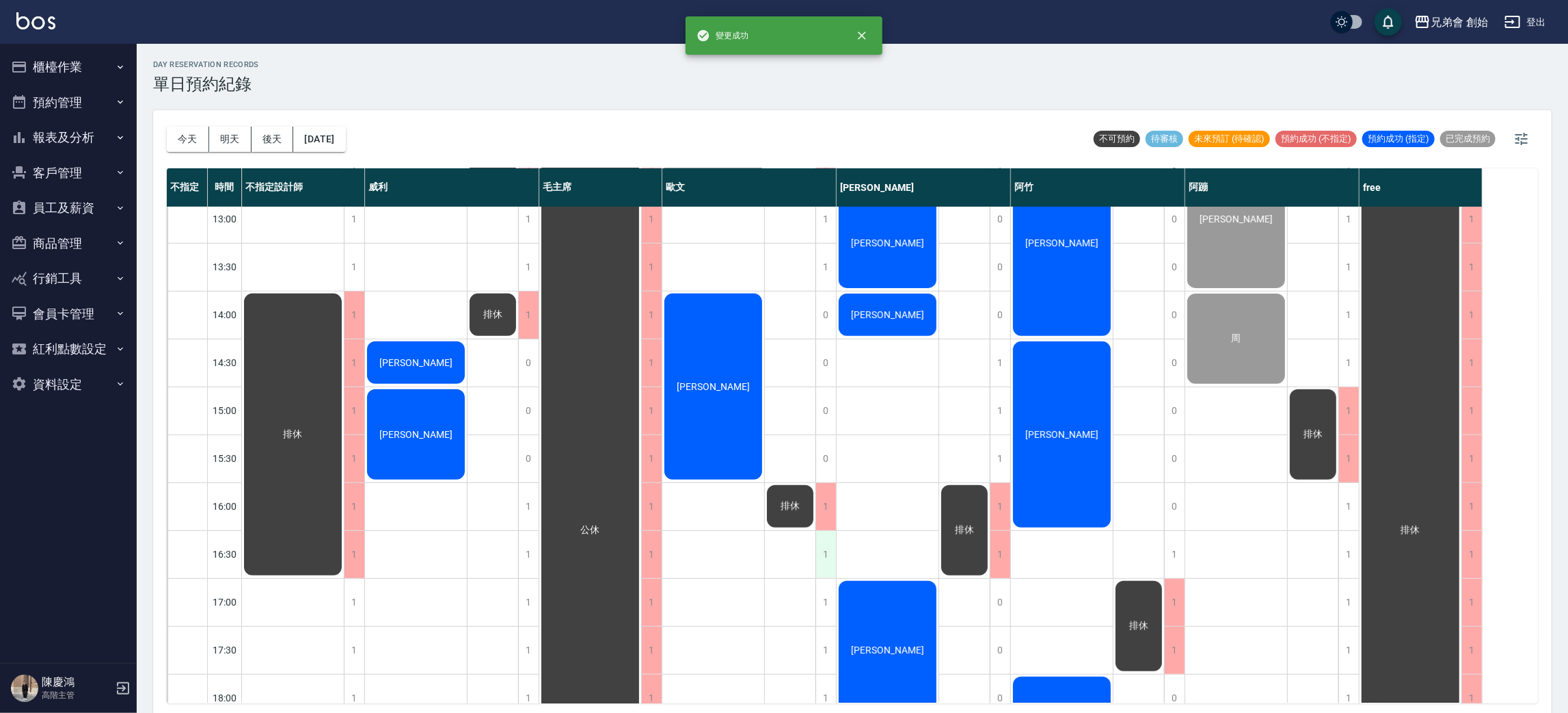
click at [827, 551] on div "1" at bounding box center [826, 553] width 20 height 47
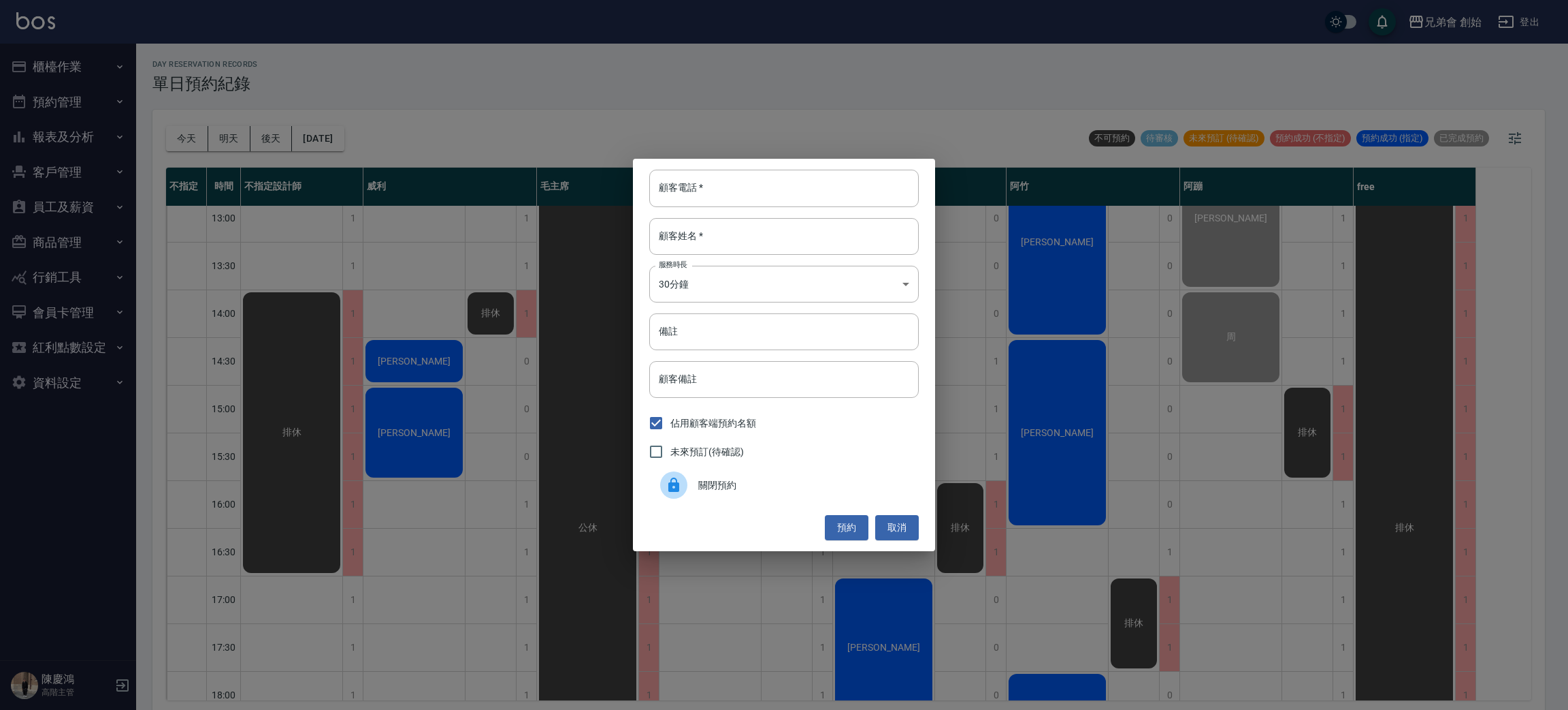
drag, startPoint x: 705, startPoint y: 483, endPoint x: 516, endPoint y: 498, distance: 189.6
click at [705, 484] on span "關閉預約" at bounding box center [803, 484] width 209 height 14
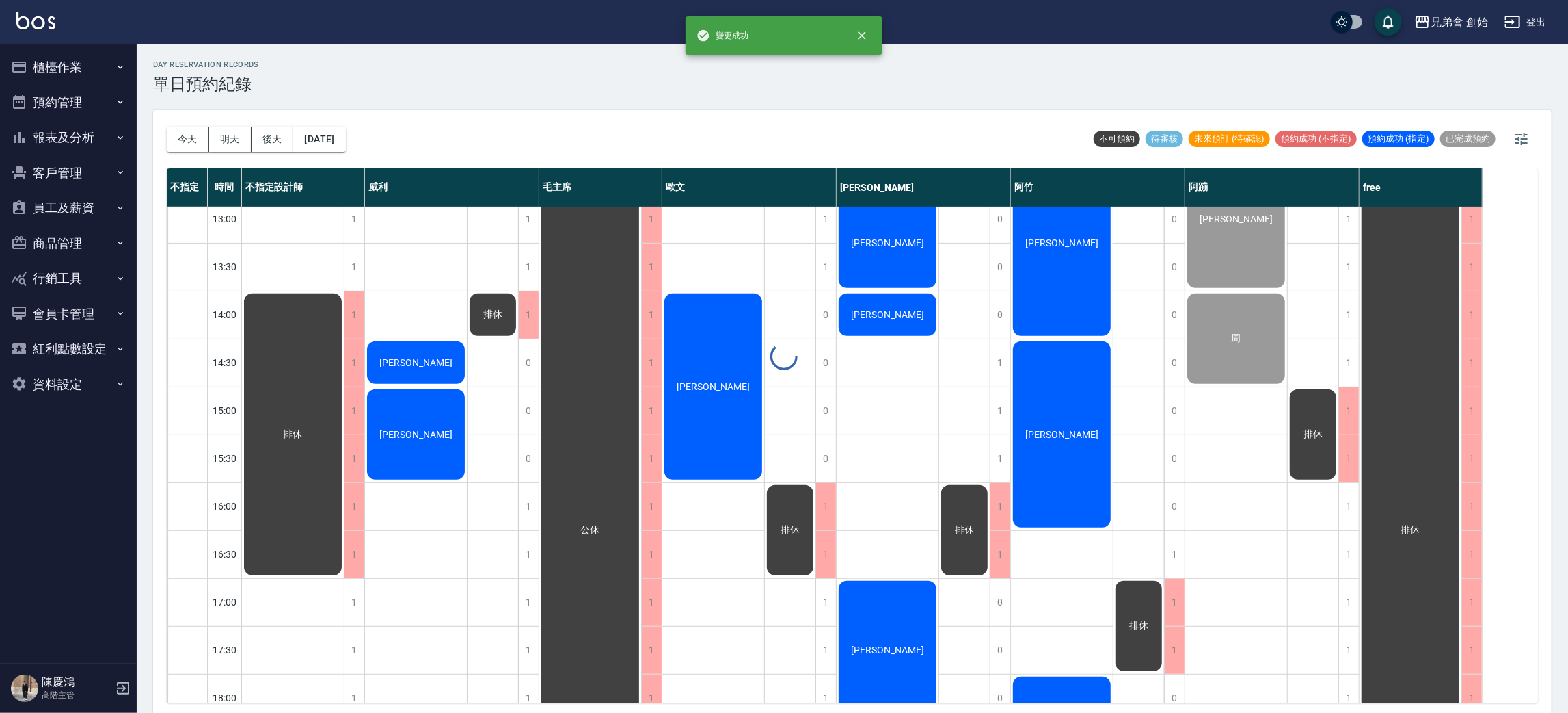
click at [535, 502] on div at bounding box center [784, 356] width 1568 height 713
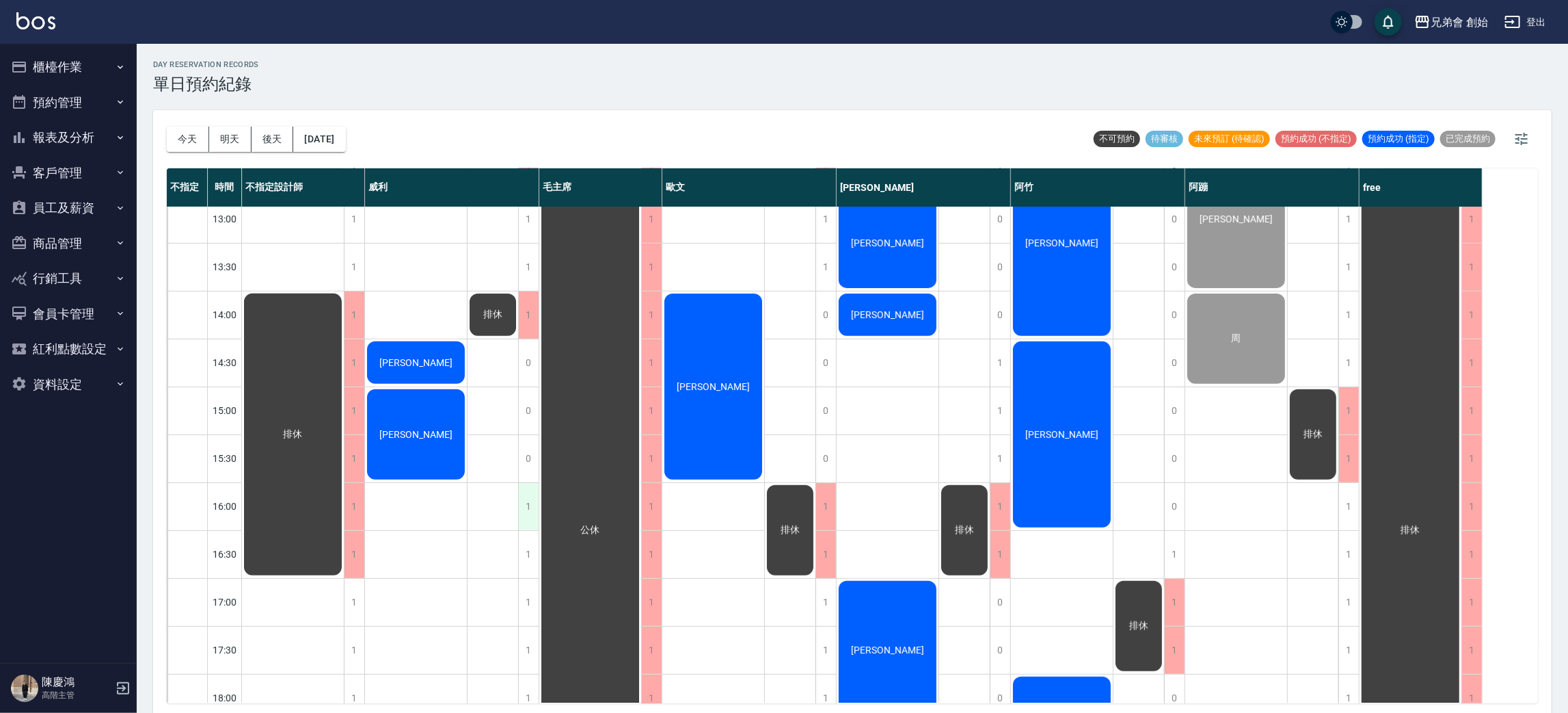
click at [530, 504] on div "1" at bounding box center [527, 506] width 20 height 47
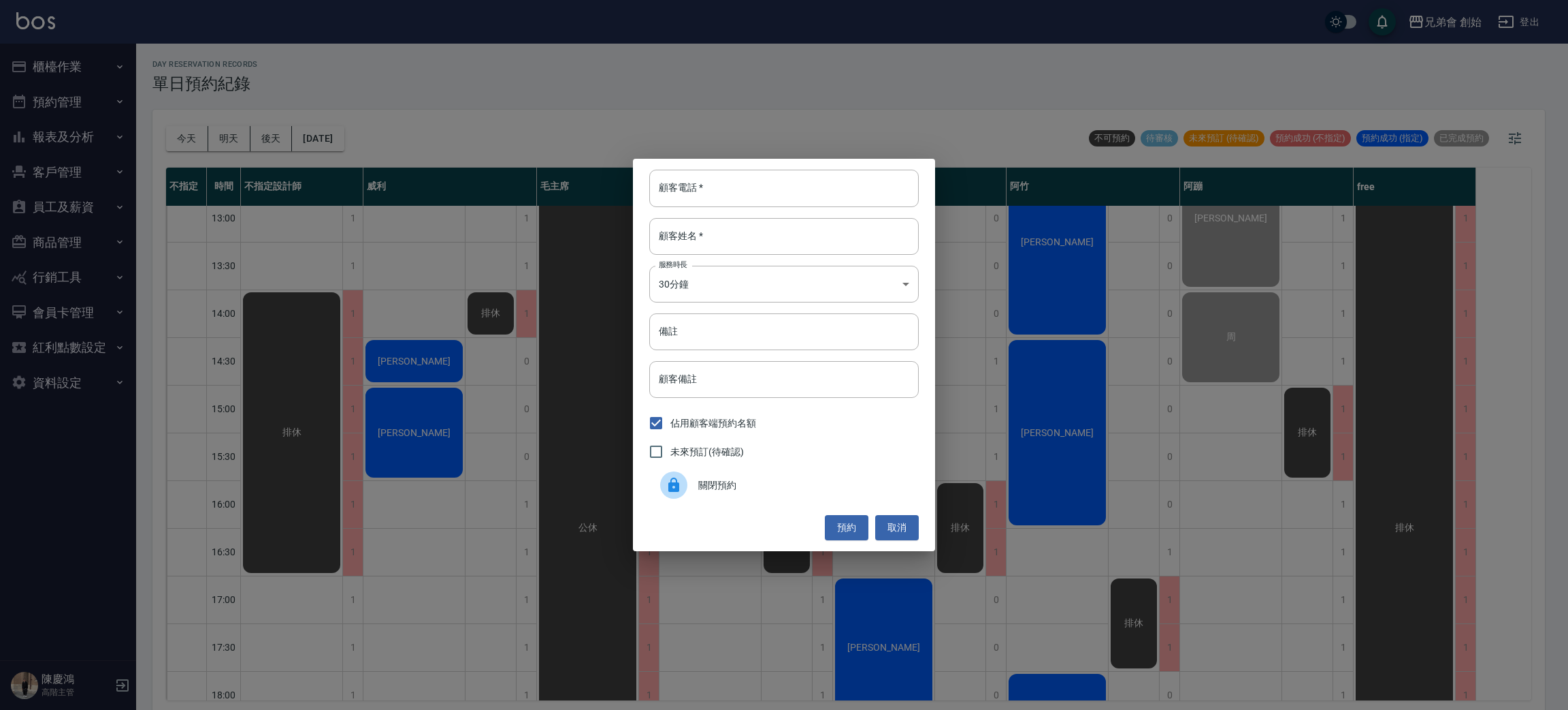
click at [717, 482] on span "關閉預約" at bounding box center [803, 484] width 209 height 14
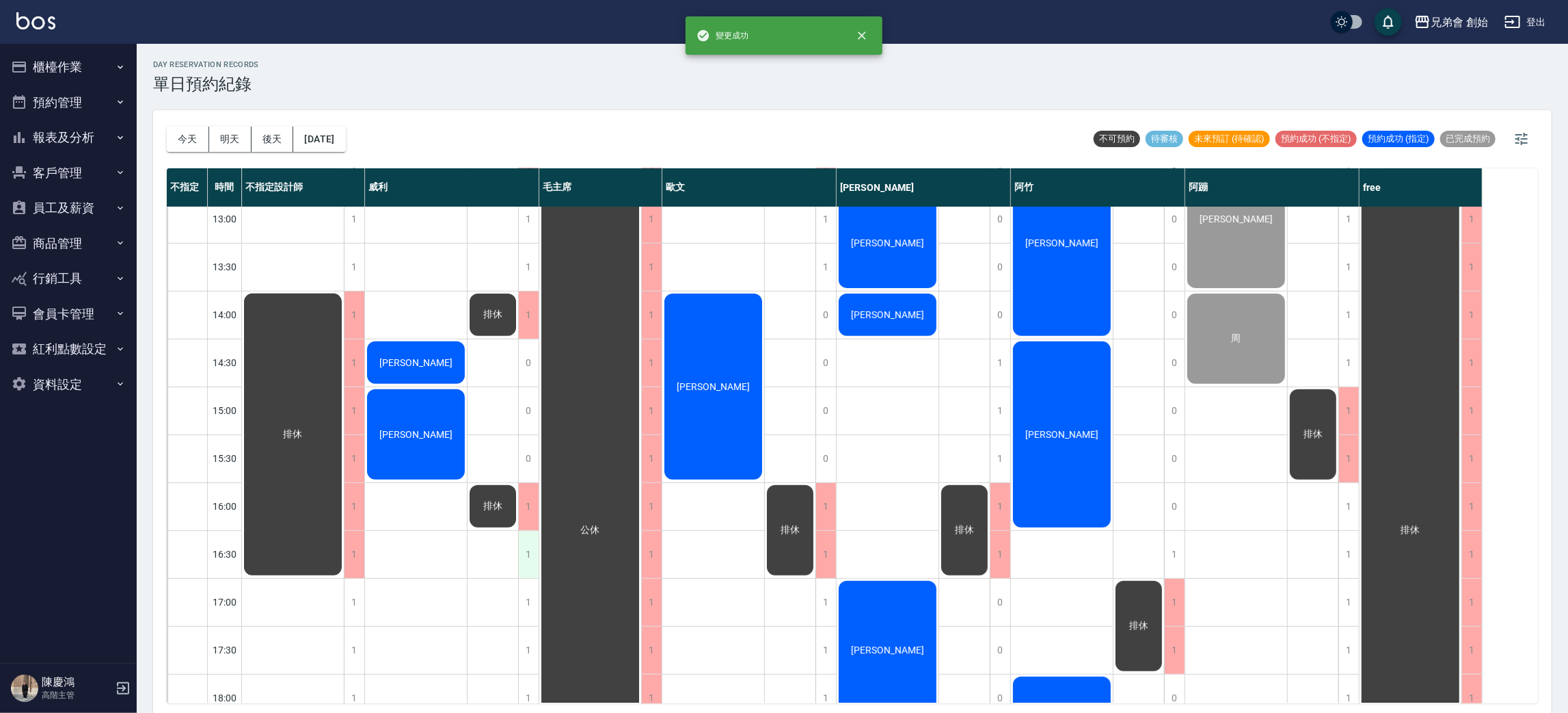
click at [532, 548] on div "1" at bounding box center [527, 553] width 20 height 47
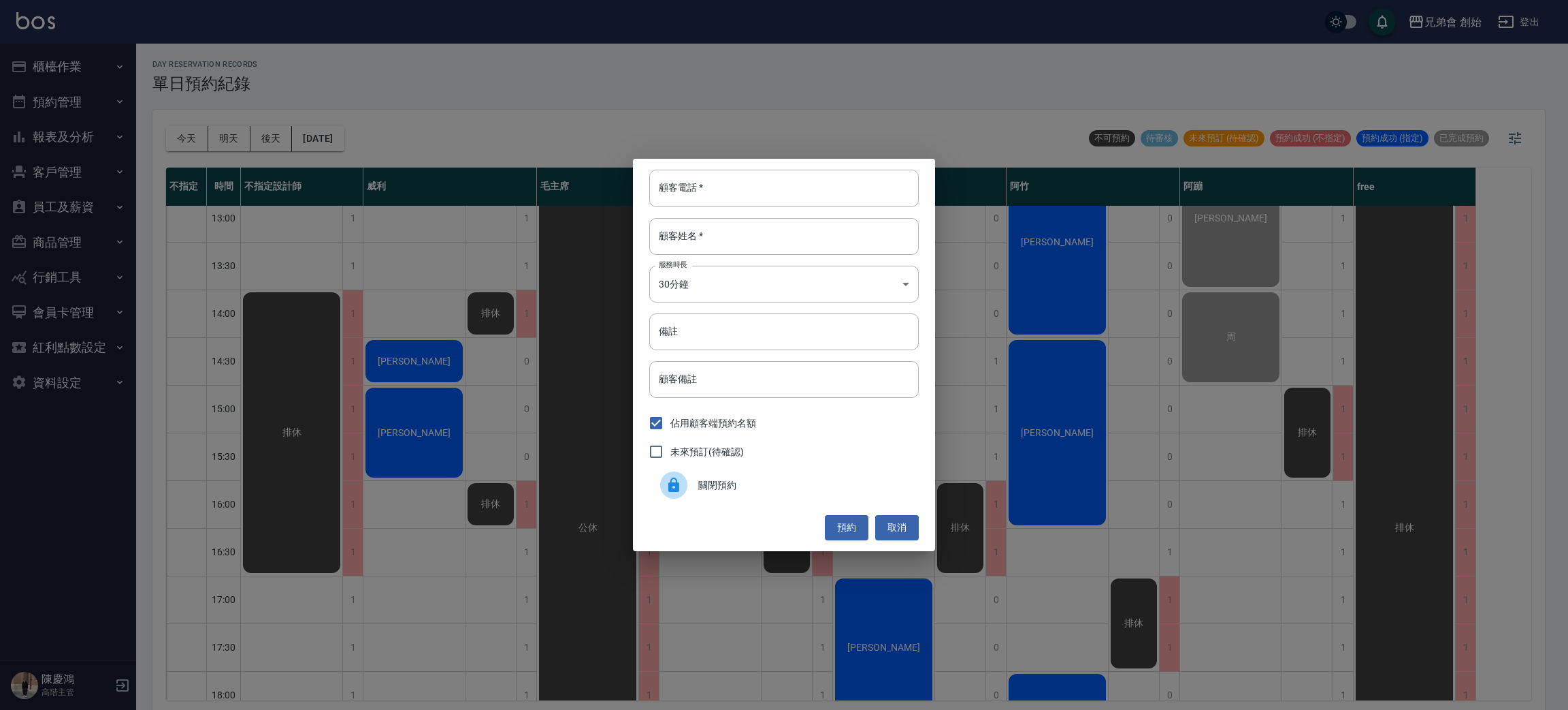
drag, startPoint x: 690, startPoint y: 484, endPoint x: 463, endPoint y: 478, distance: 227.1
click at [690, 485] on div at bounding box center [679, 484] width 38 height 28
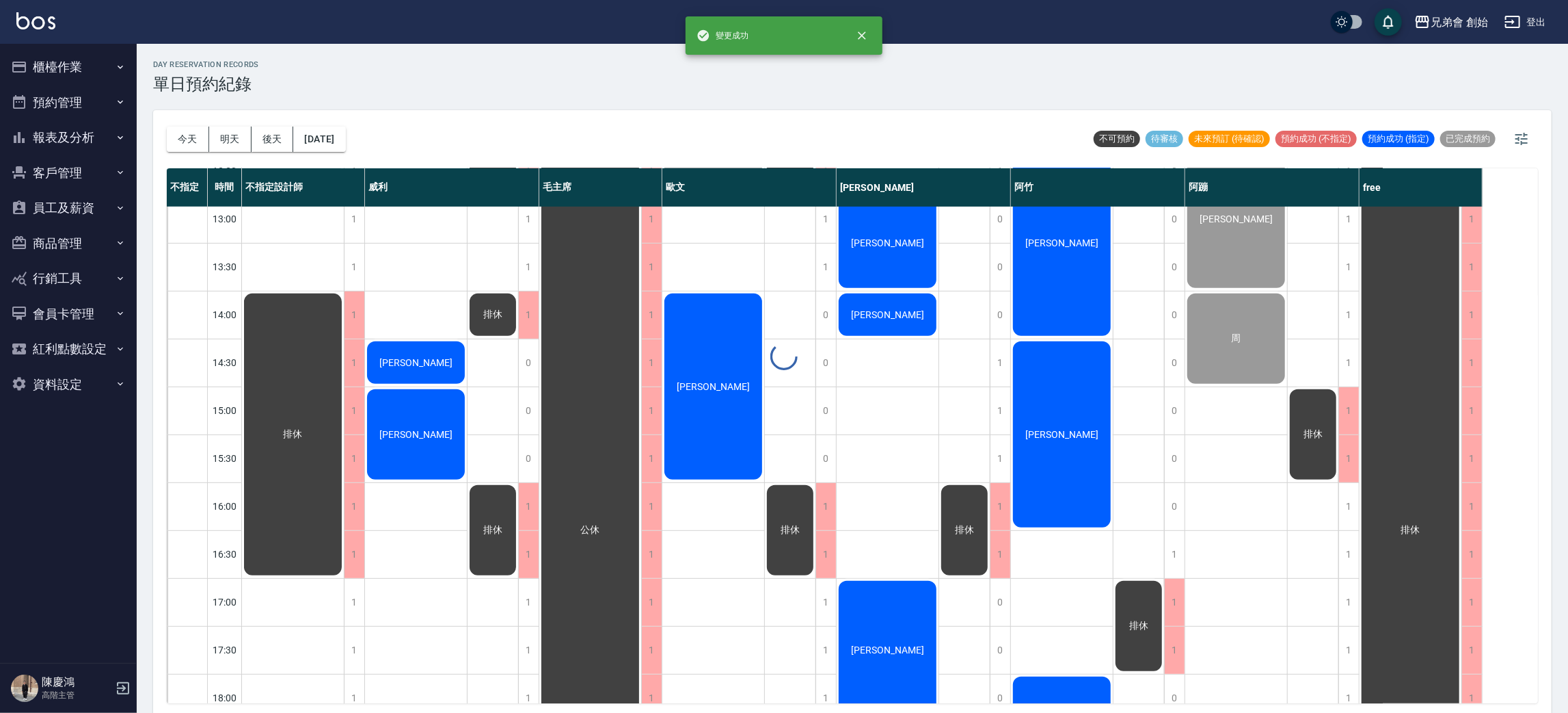
click at [400, 514] on div at bounding box center [784, 356] width 1568 height 713
click at [405, 547] on div "劉邦榆 張帛鴻 江皓" at bounding box center [416, 506] width 102 height 1388
click at [494, 514] on div "排休" at bounding box center [492, 529] width 51 height 95
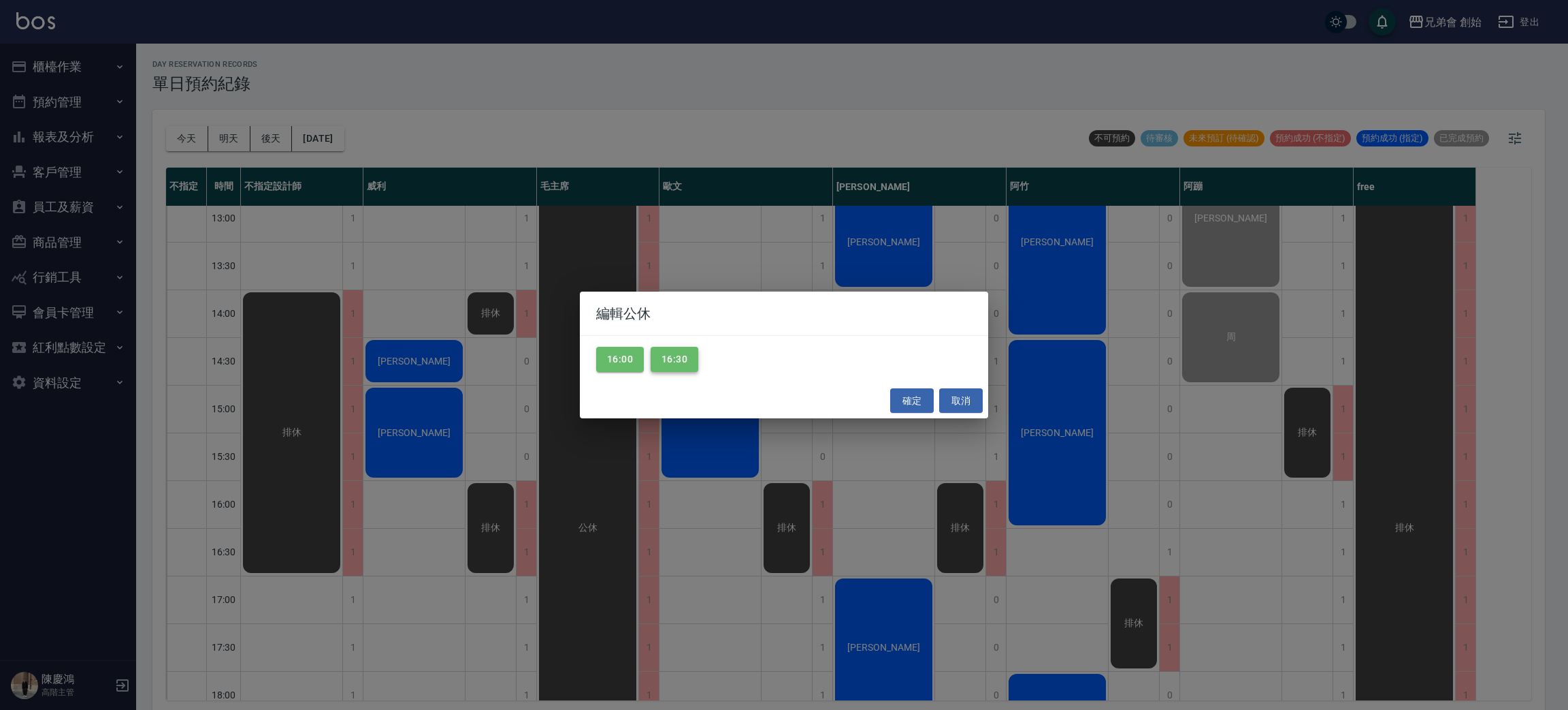
click at [672, 367] on button "16:30" at bounding box center [675, 359] width 48 height 25
click at [624, 367] on button "16:00" at bounding box center [620, 359] width 48 height 25
click at [904, 391] on button "確定" at bounding box center [912, 401] width 44 height 25
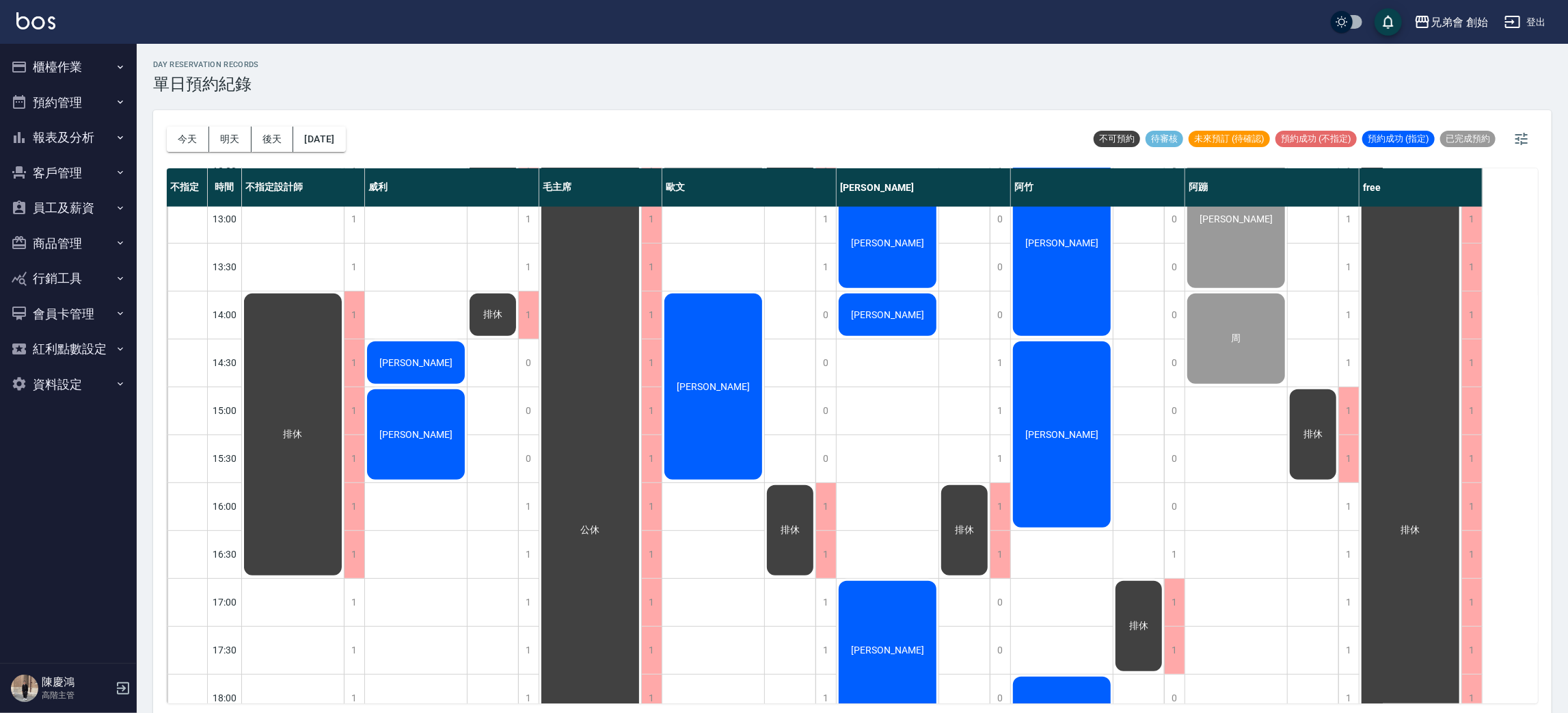
drag, startPoint x: 725, startPoint y: 544, endPoint x: 551, endPoint y: 761, distance: 278.1
drag, startPoint x: 551, startPoint y: 761, endPoint x: 290, endPoint y: 312, distance: 519.3
click at [290, 312] on div "排休" at bounding box center [292, 434] width 102 height 286
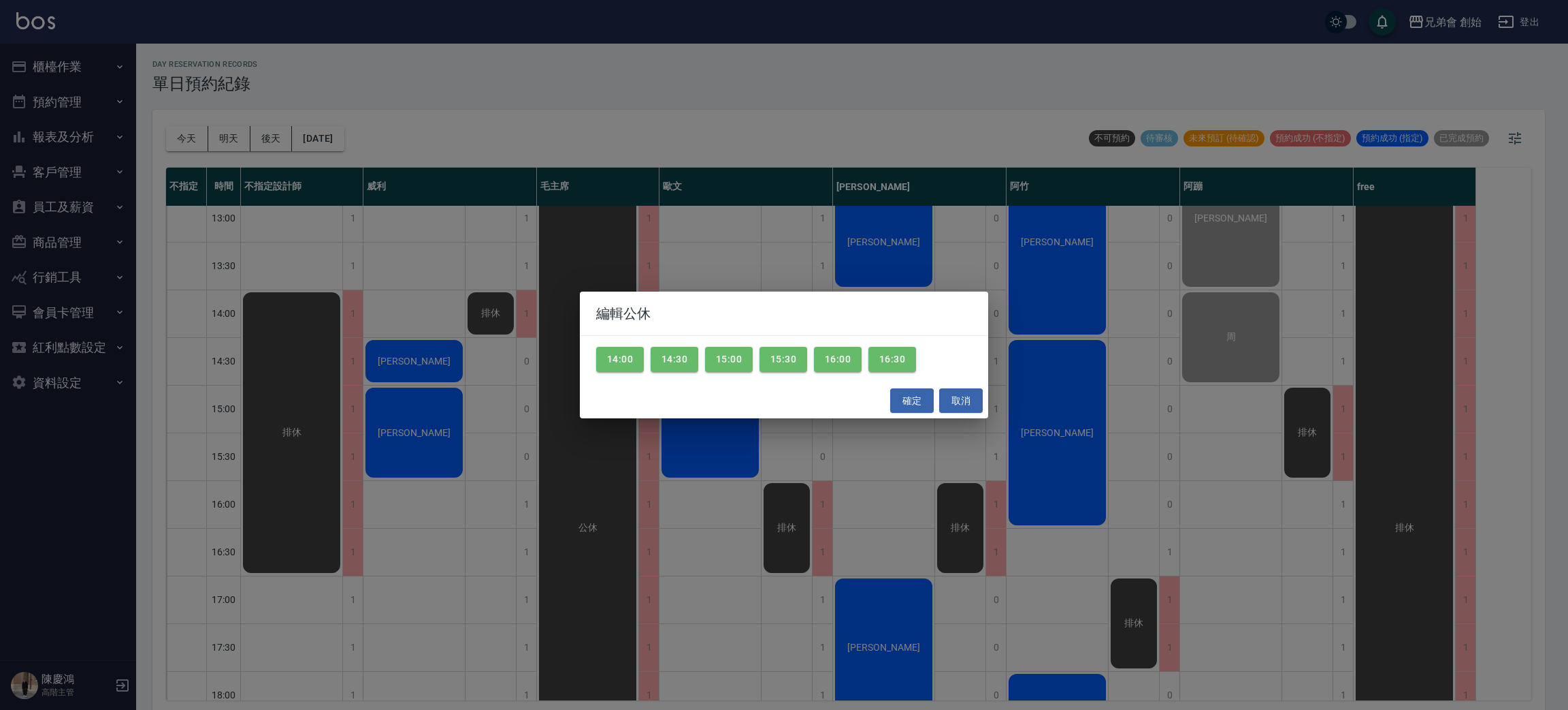
drag, startPoint x: 281, startPoint y: 245, endPoint x: 284, endPoint y: 130, distance: 115.0
click at [285, 191] on div "編輯公休 14:00 14:30 15:00 15:30 16:00 16:30 確定 取消" at bounding box center [784, 355] width 1568 height 710
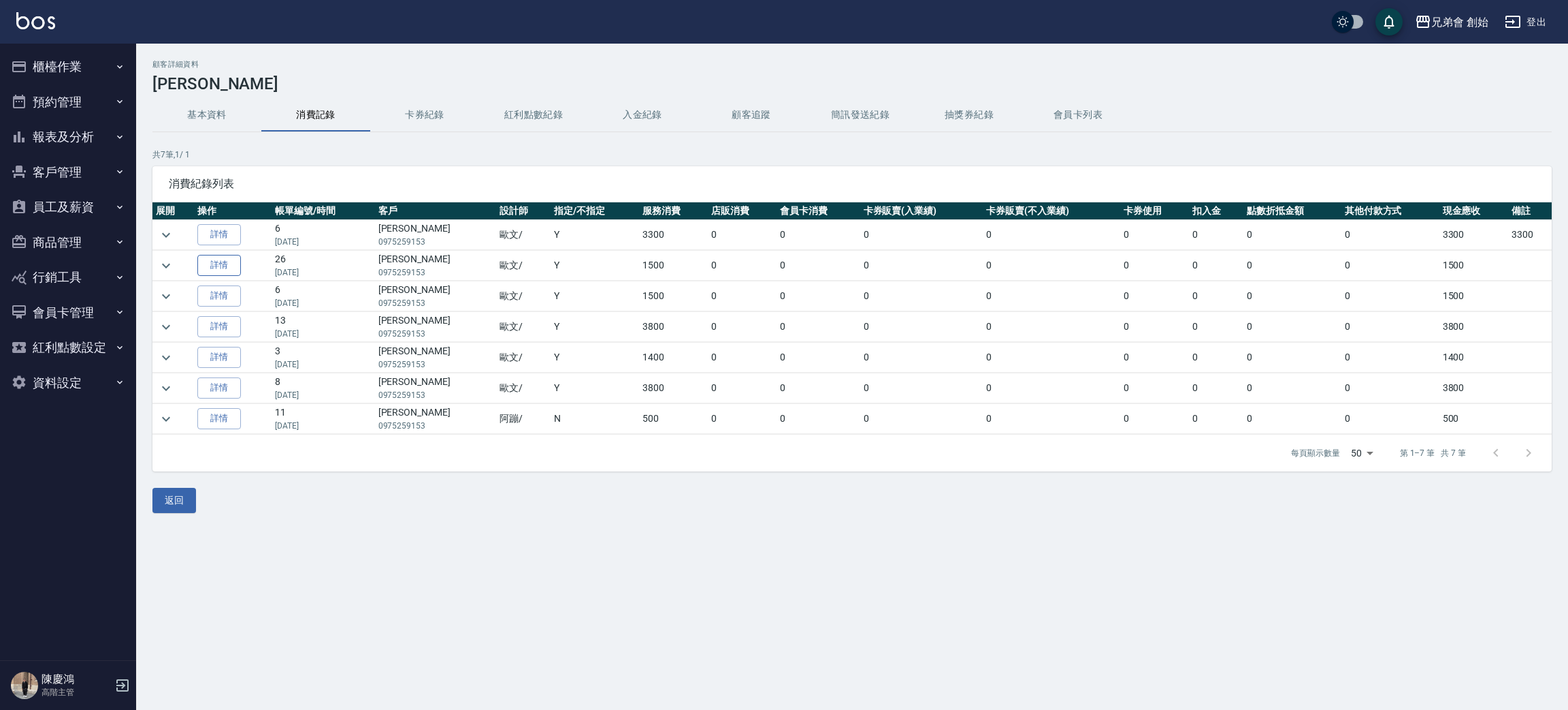
click at [211, 264] on link "詳情" at bounding box center [219, 266] width 44 height 21
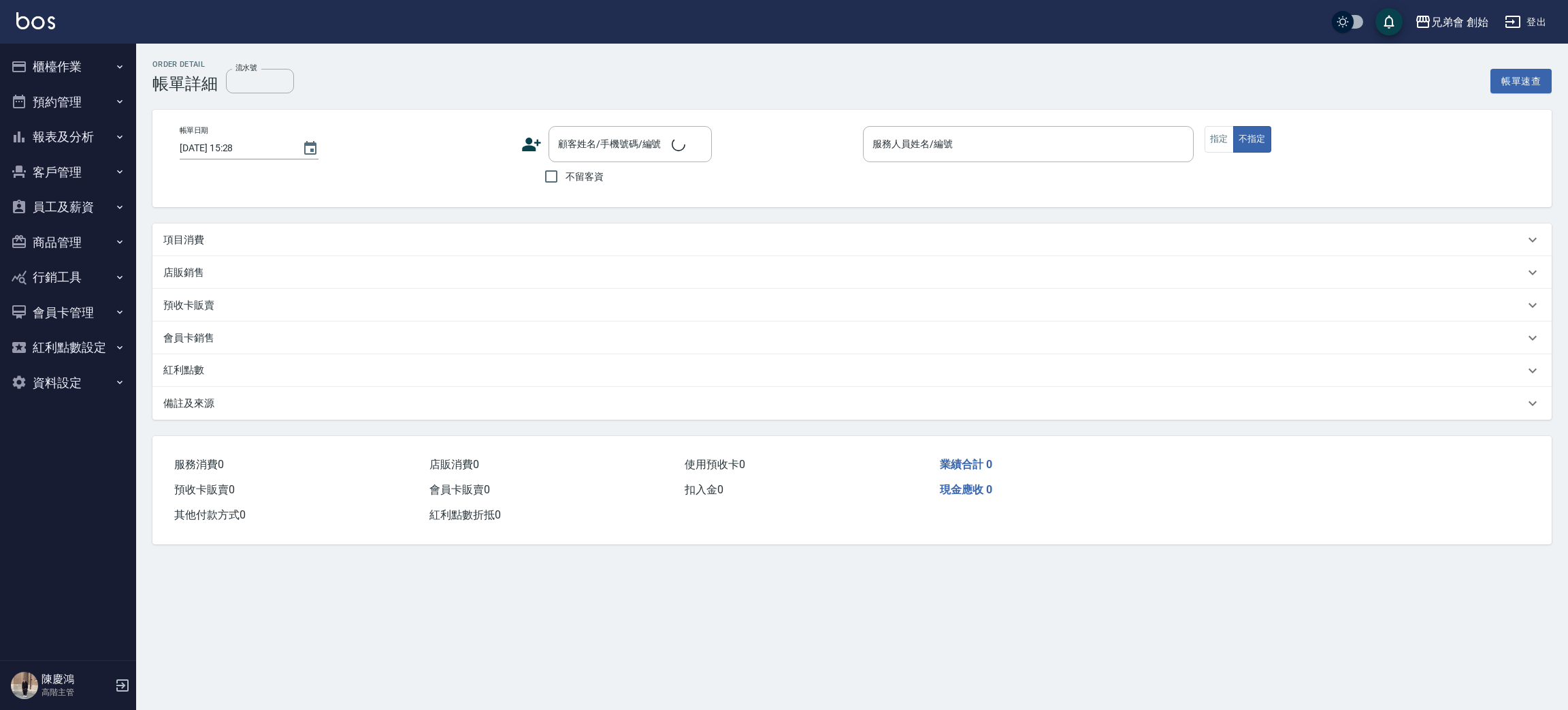
type input "[DATE] 18:00"
type input "[PERSON_NAME](無代號)"
type input "設計師原本客人"
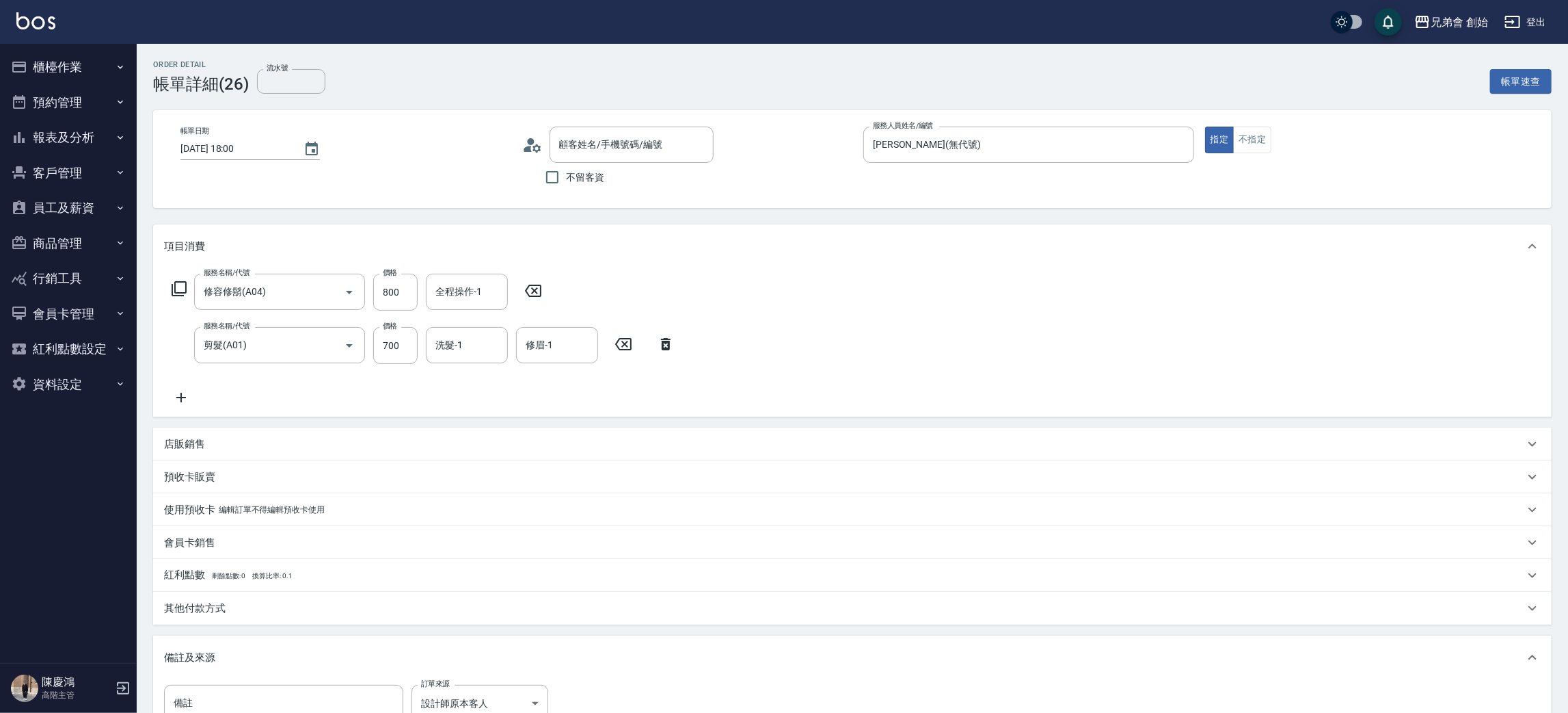
type input "修容修鬍(A04)"
type input "剪髮(A01)"
type input "[PERSON_NAME]/0975259153/null"
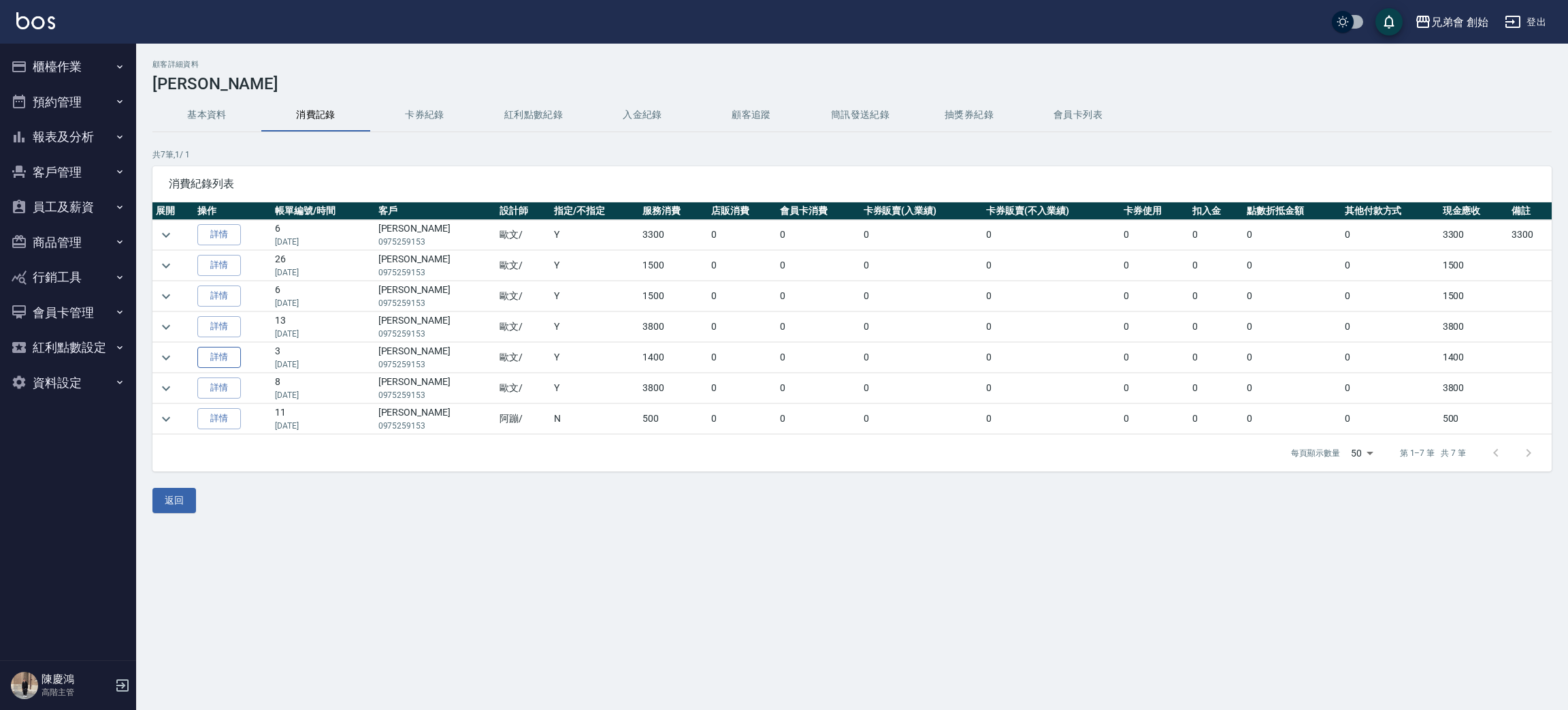
click at [229, 353] on link "詳情" at bounding box center [219, 357] width 44 height 21
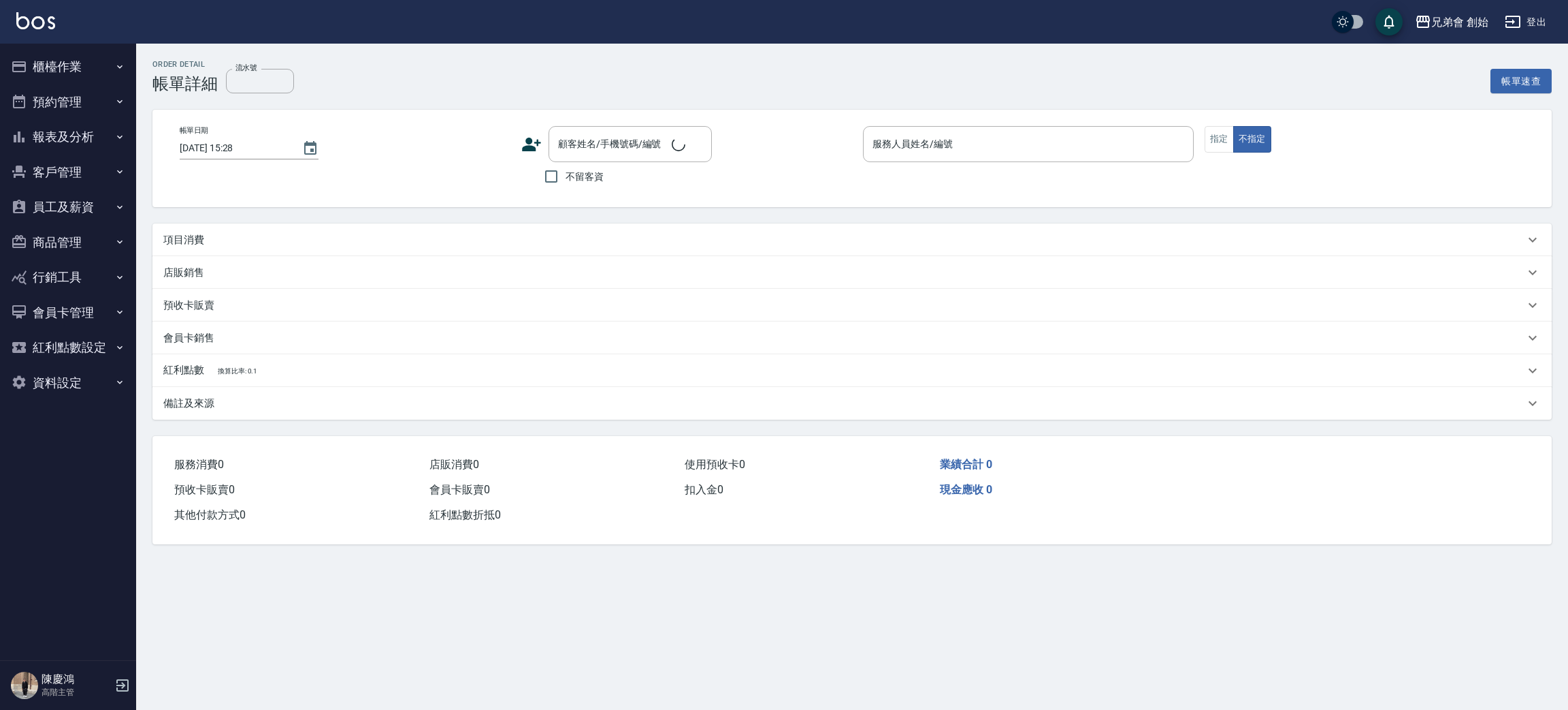
type input "[DATE] 12:30"
type input "[PERSON_NAME](無代號)"
type input "設計師原本客人"
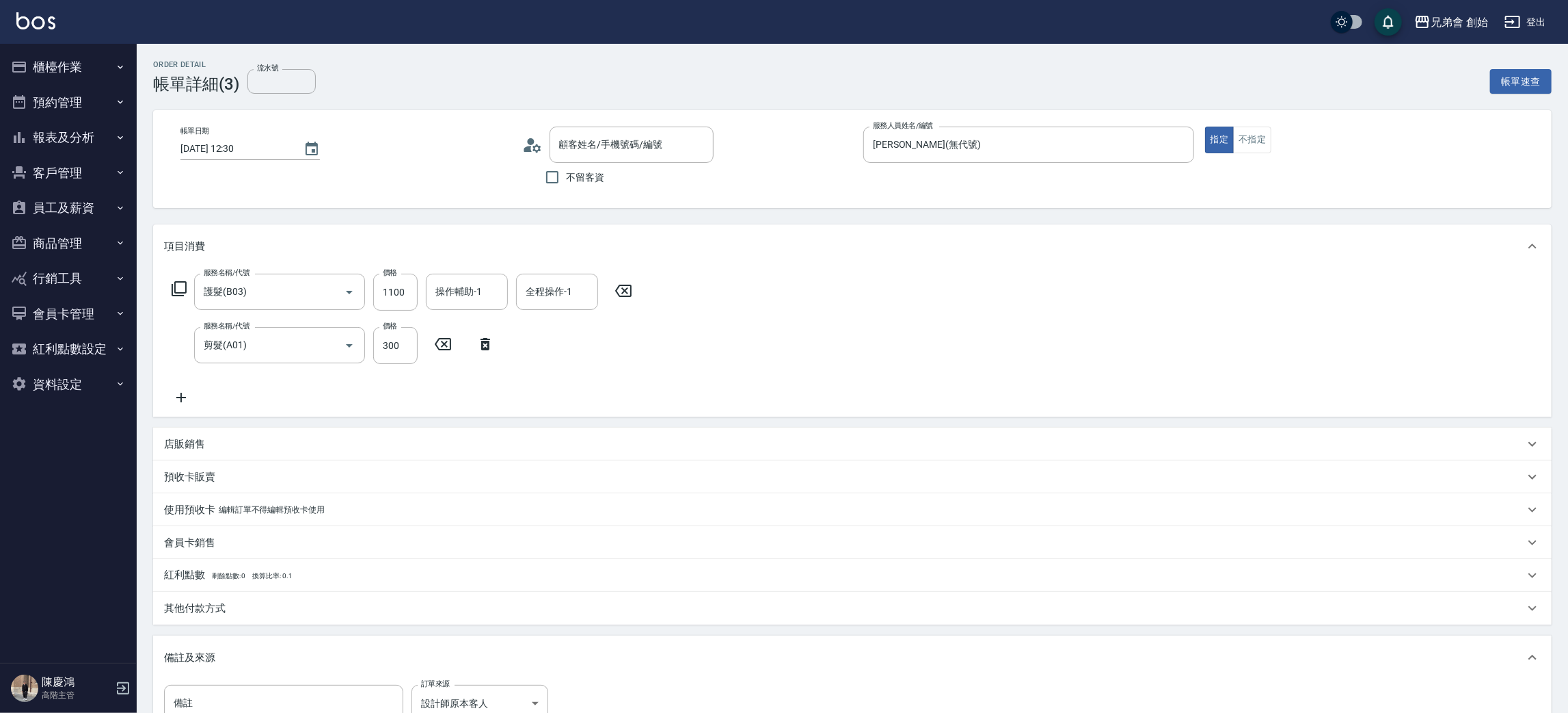
type input "護髮(B03)"
type input "剪髮(A01)"
type input "[PERSON_NAME]/0975259153/null"
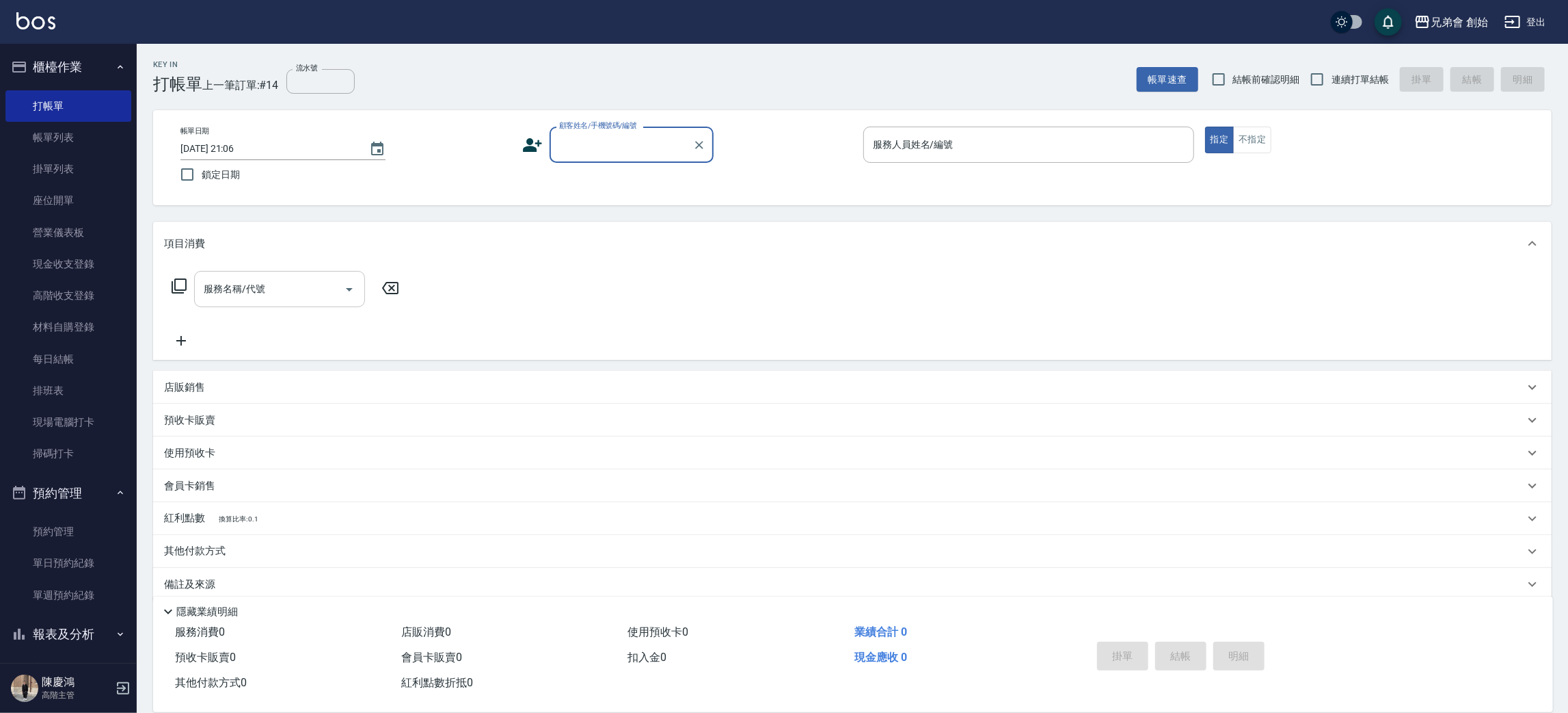
click at [258, 297] on input "服務名稱/代號" at bounding box center [269, 289] width 139 height 24
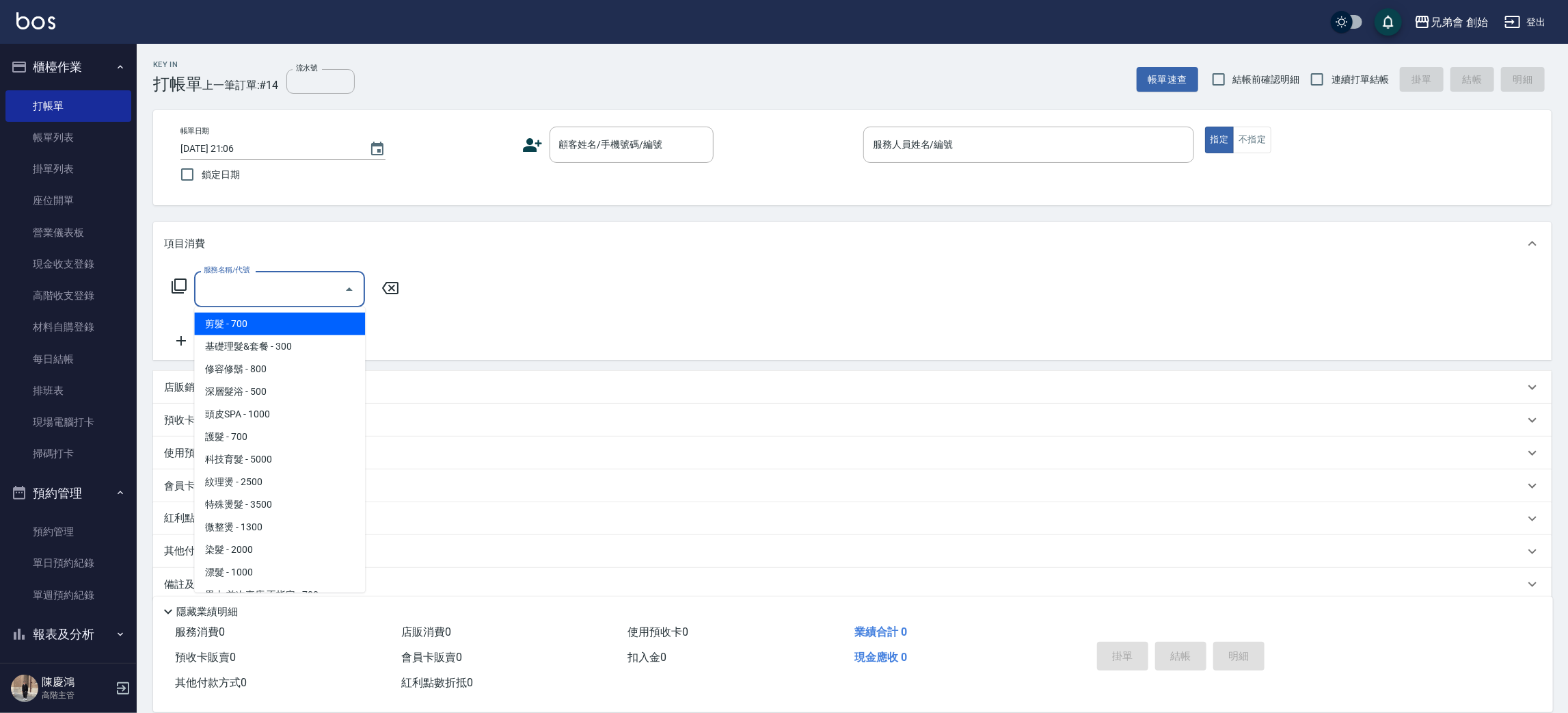
click at [467, 186] on label "鎖定日期" at bounding box center [336, 174] width 328 height 29
click at [202, 186] on input "鎖定日期" at bounding box center [187, 174] width 29 height 29
checkbox input "true"
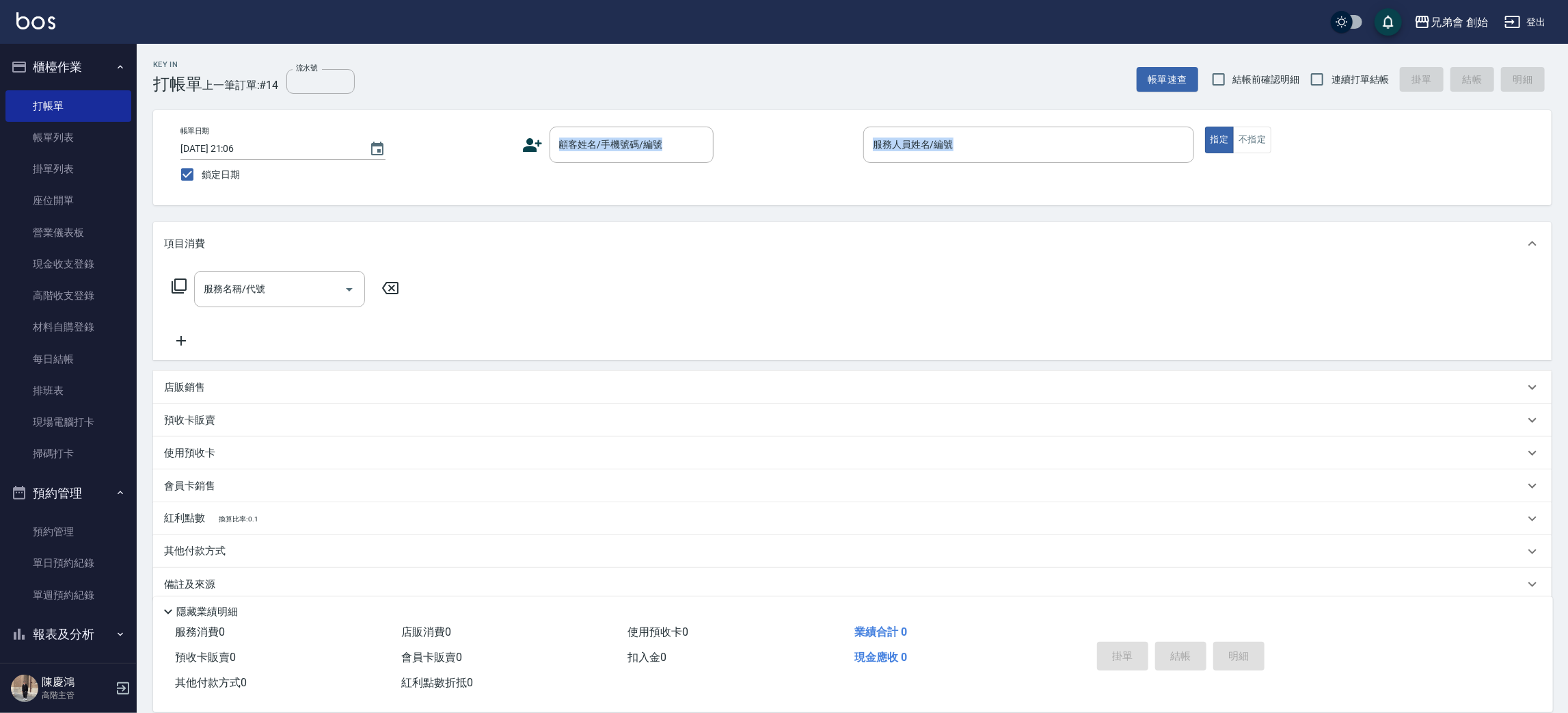
drag, startPoint x: 467, startPoint y: 205, endPoint x: 459, endPoint y: 196, distance: 12.0
click at [473, 213] on div "Key In 打帳單 上一筆訂單:#14 流水號 流水號 帳單速查 結帳前確認明細 連續打單結帳 掛單 結帳 明細 帳單日期 [DATE] 21:06 鎖定日…" at bounding box center [852, 386] width 1431 height 685
